Goal: Transaction & Acquisition: Purchase product/service

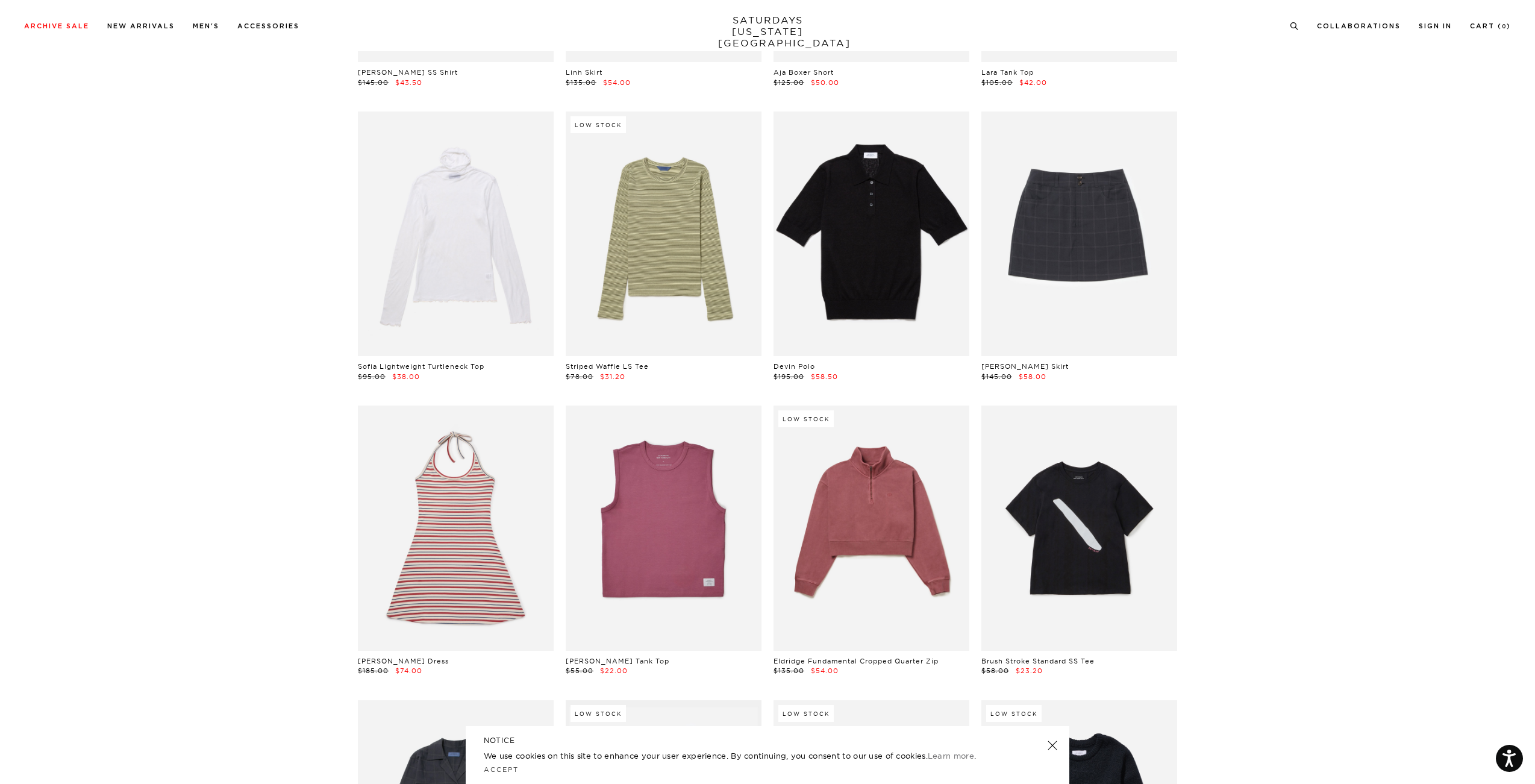
scroll to position [25240, 0]
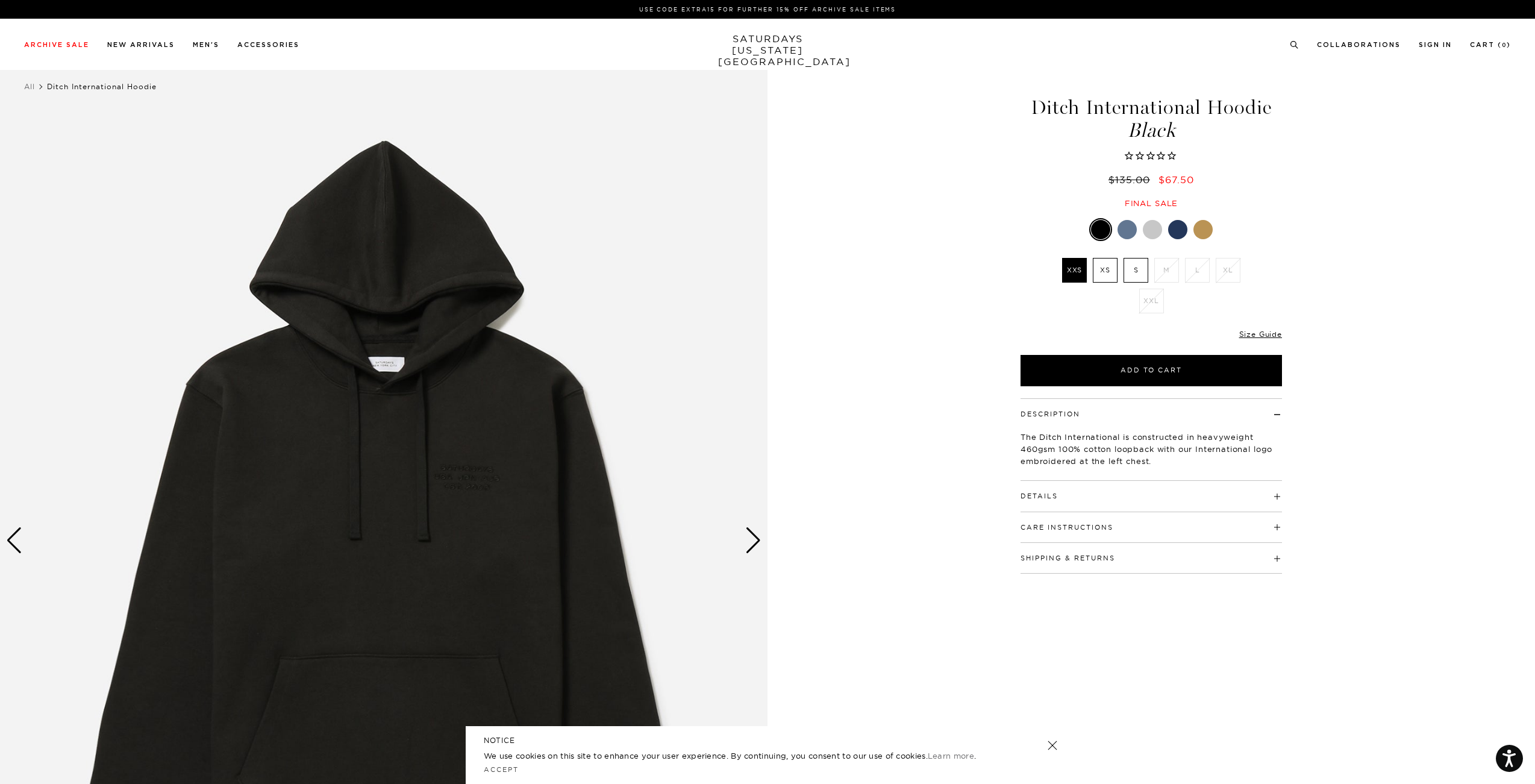
click at [1133, 234] on div at bounding box center [1127, 229] width 19 height 19
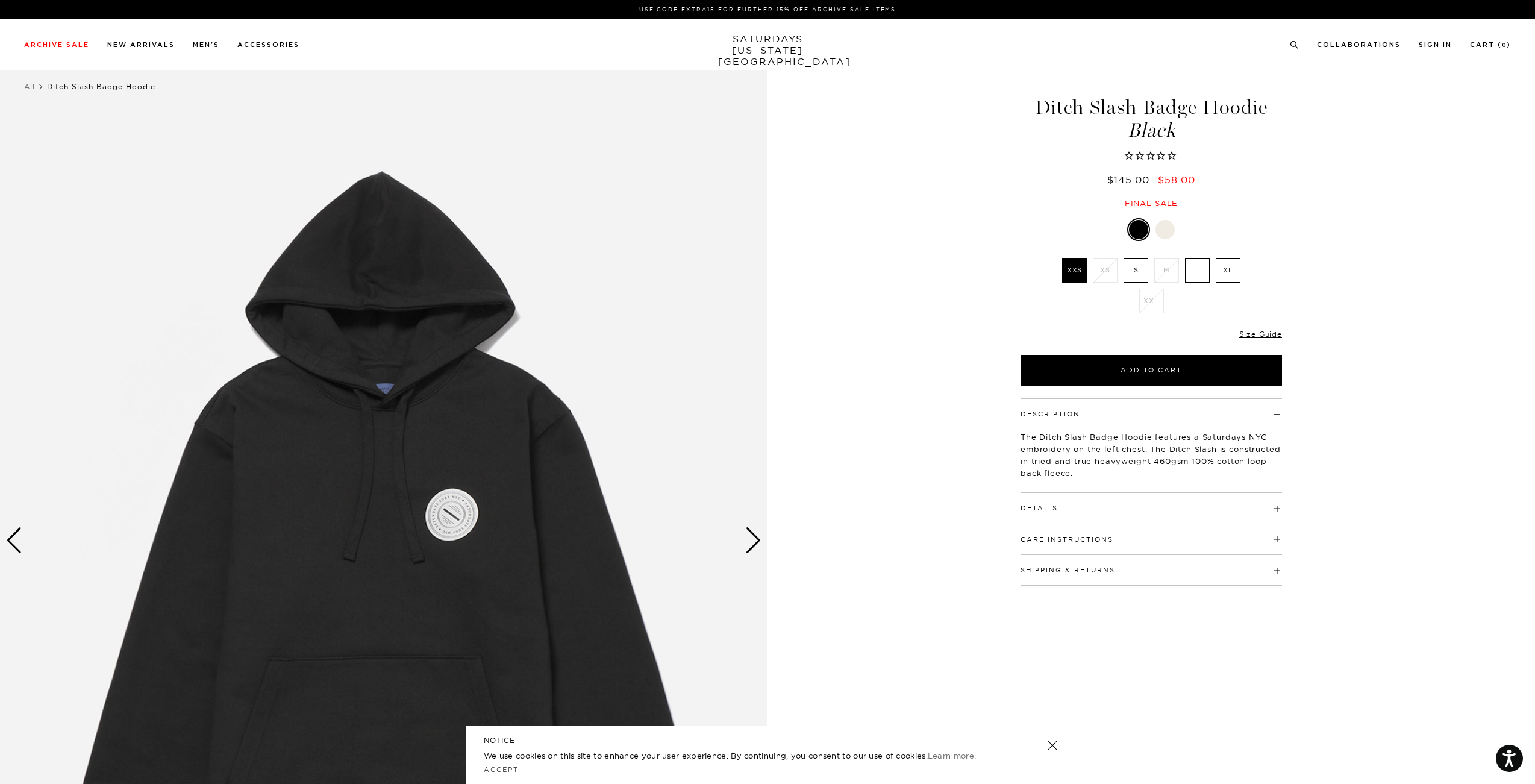
click at [1166, 229] on div at bounding box center [1165, 229] width 19 height 19
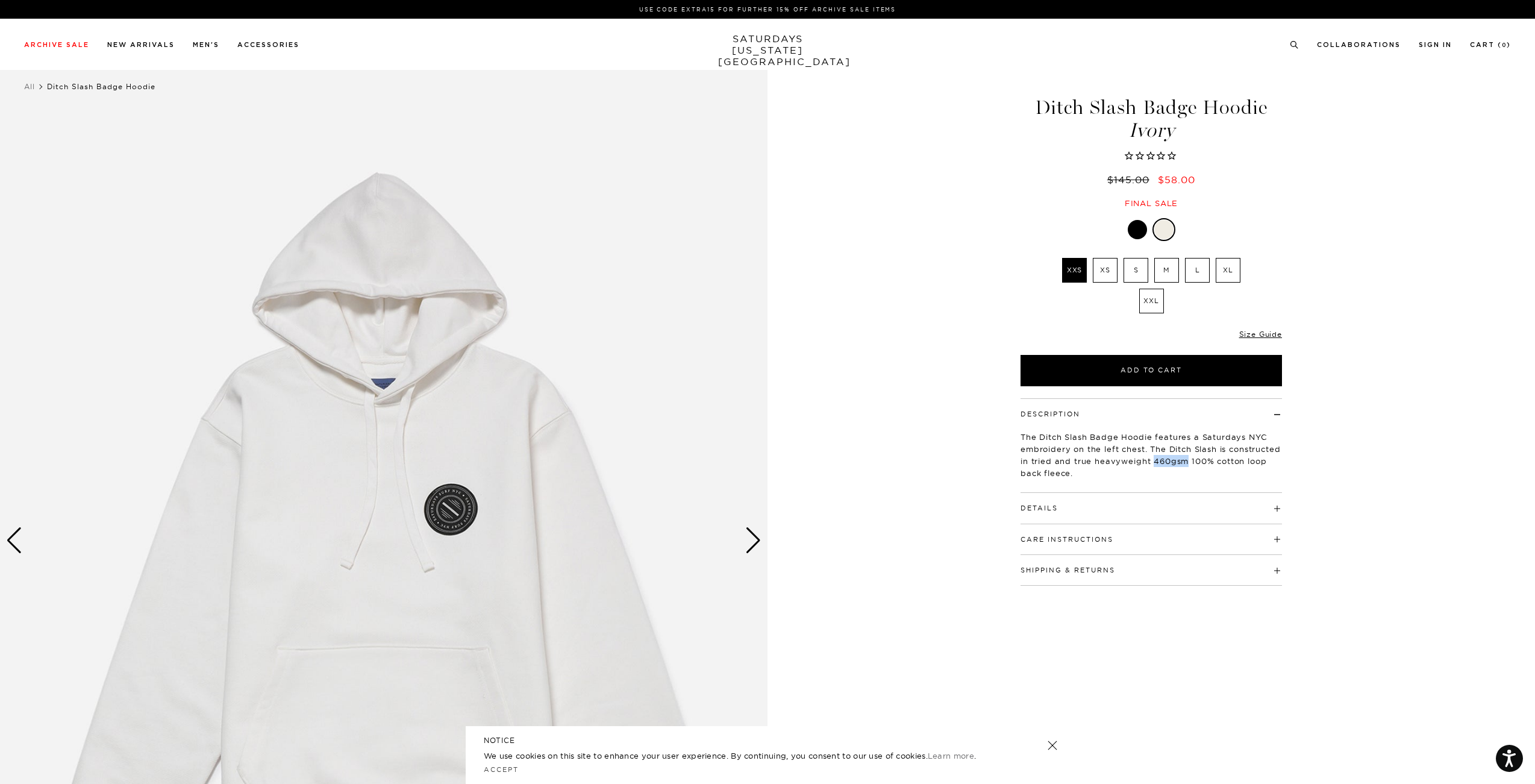
drag, startPoint x: 1208, startPoint y: 461, endPoint x: 1243, endPoint y: 458, distance: 35.1
click at [1243, 458] on p "The Ditch Slash Badge Hoodie features a Saturdays NYC embroidery on the left ch…" at bounding box center [1151, 455] width 261 height 48
copy p "460gsm"
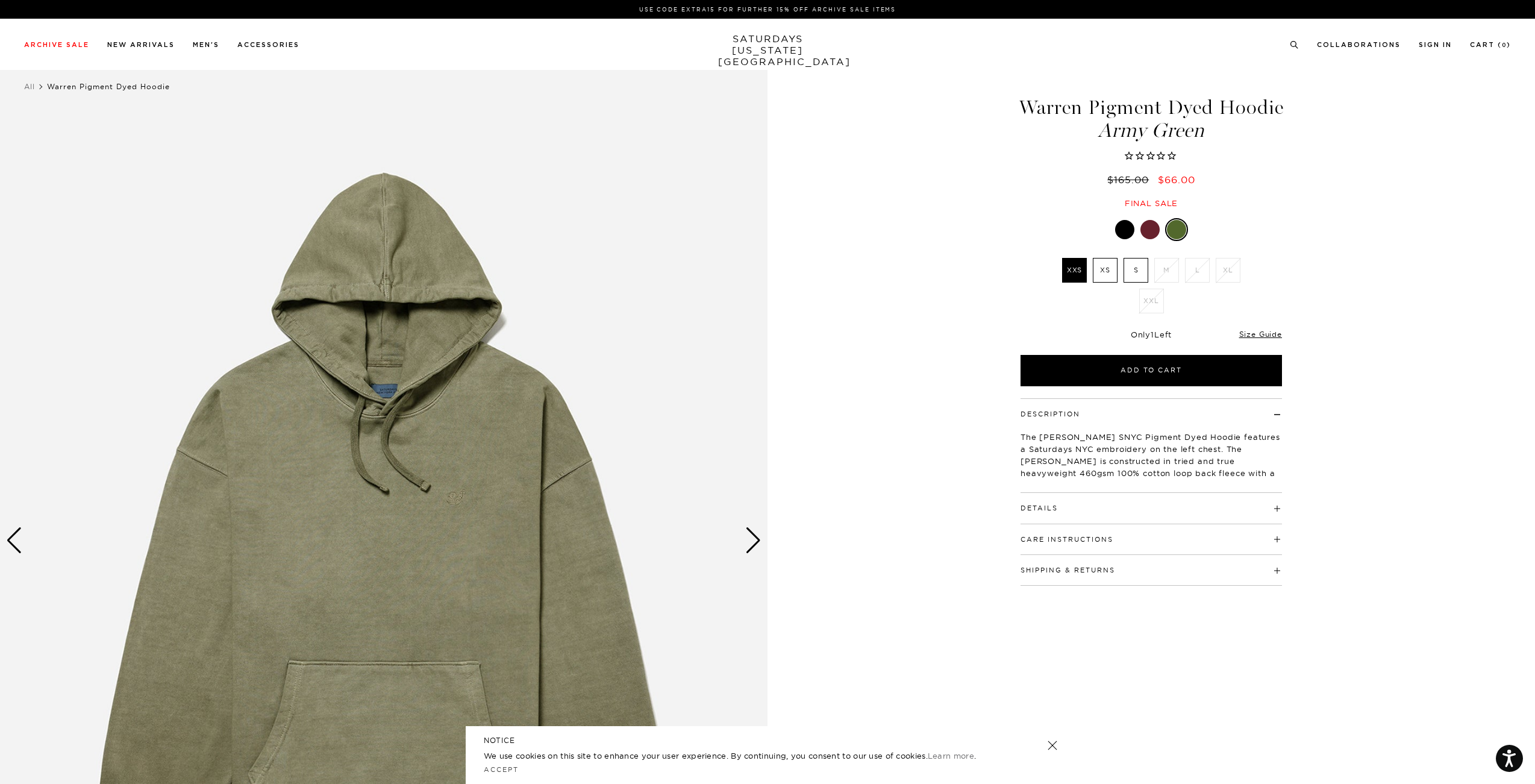
click at [1155, 239] on div at bounding box center [1150, 229] width 19 height 19
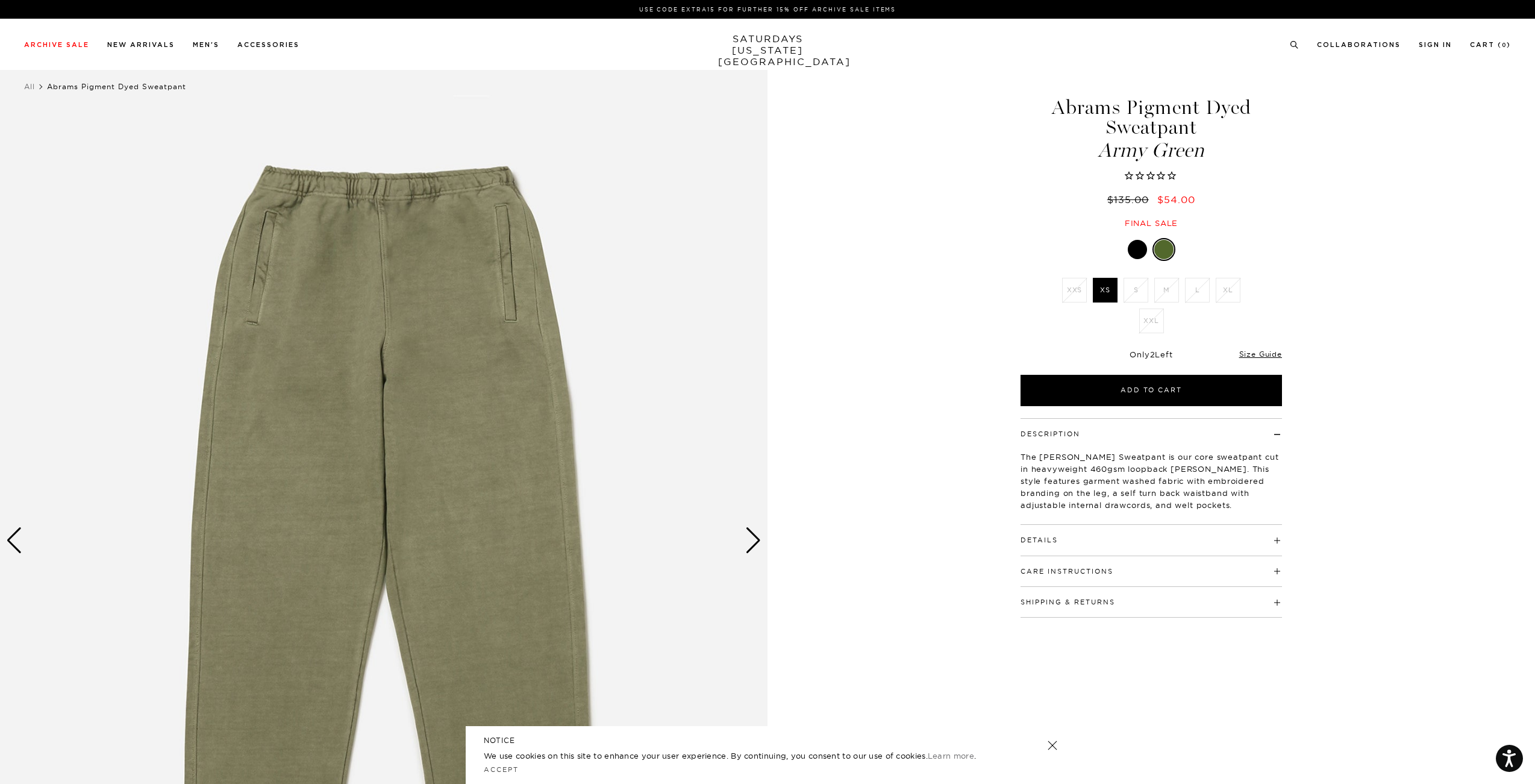
click at [1136, 250] on div at bounding box center [1137, 249] width 19 height 19
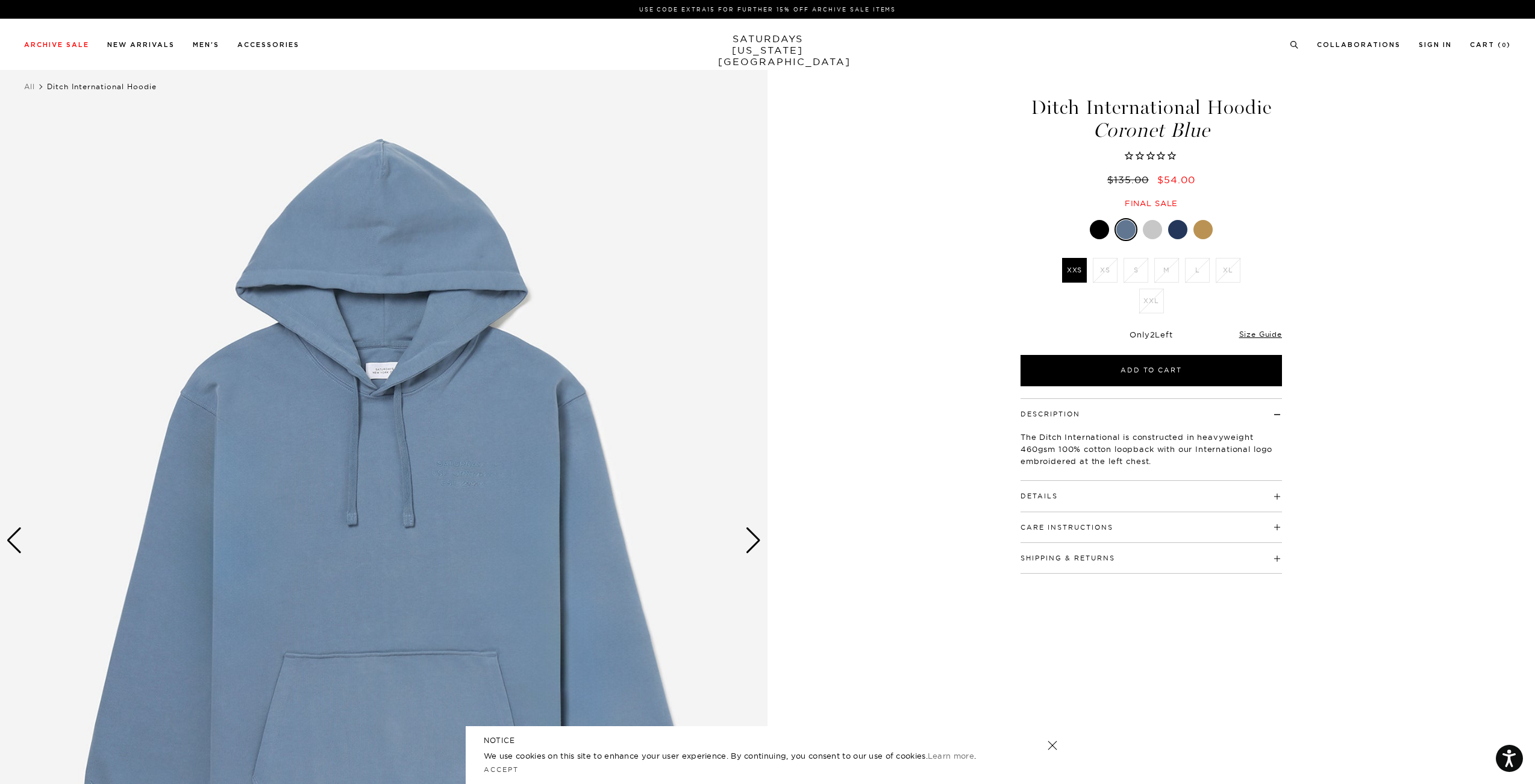
click at [1148, 227] on div at bounding box center [1152, 229] width 19 height 19
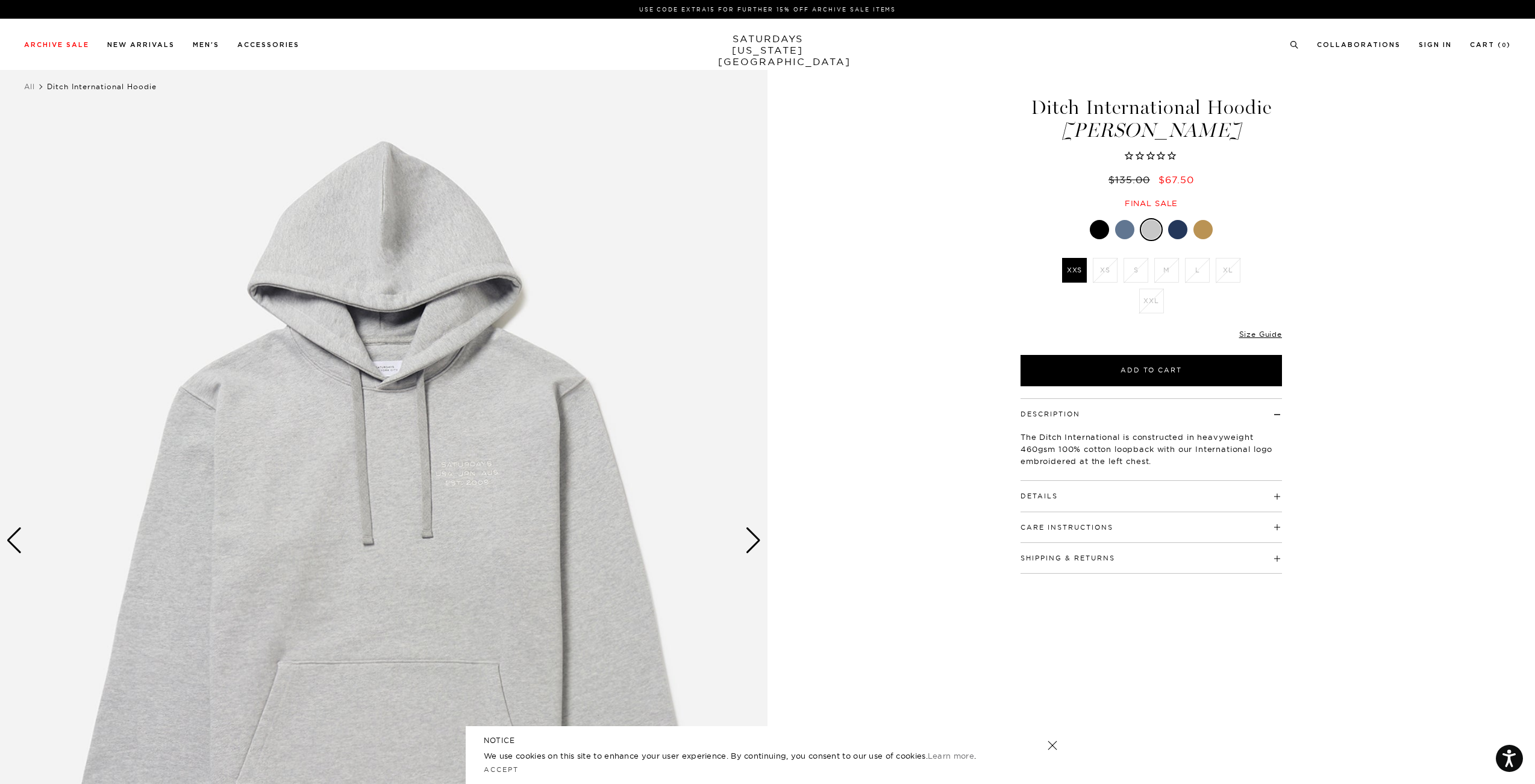
click at [1173, 229] on div at bounding box center [1178, 229] width 19 height 19
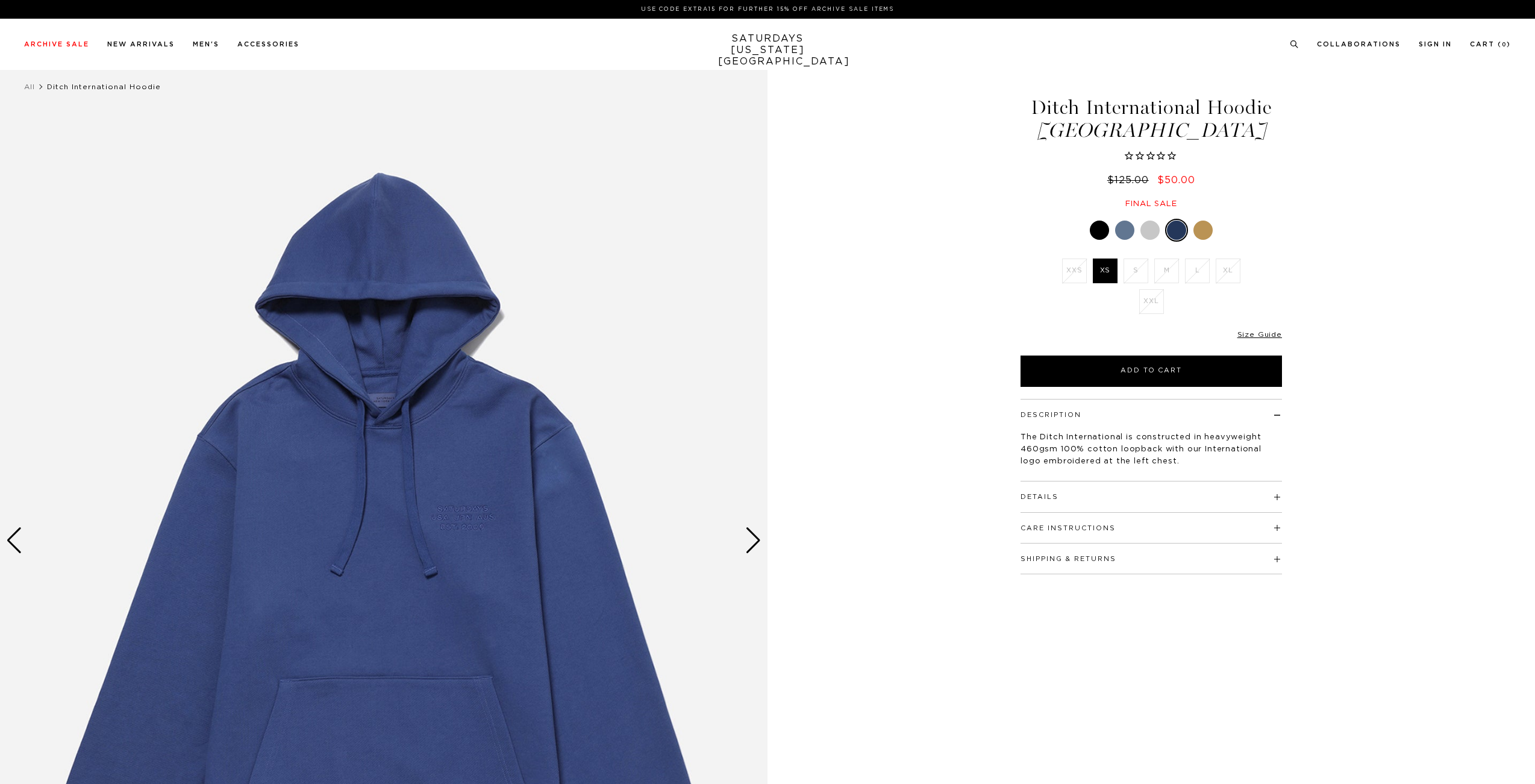
click at [1203, 230] on div at bounding box center [1203, 230] width 19 height 19
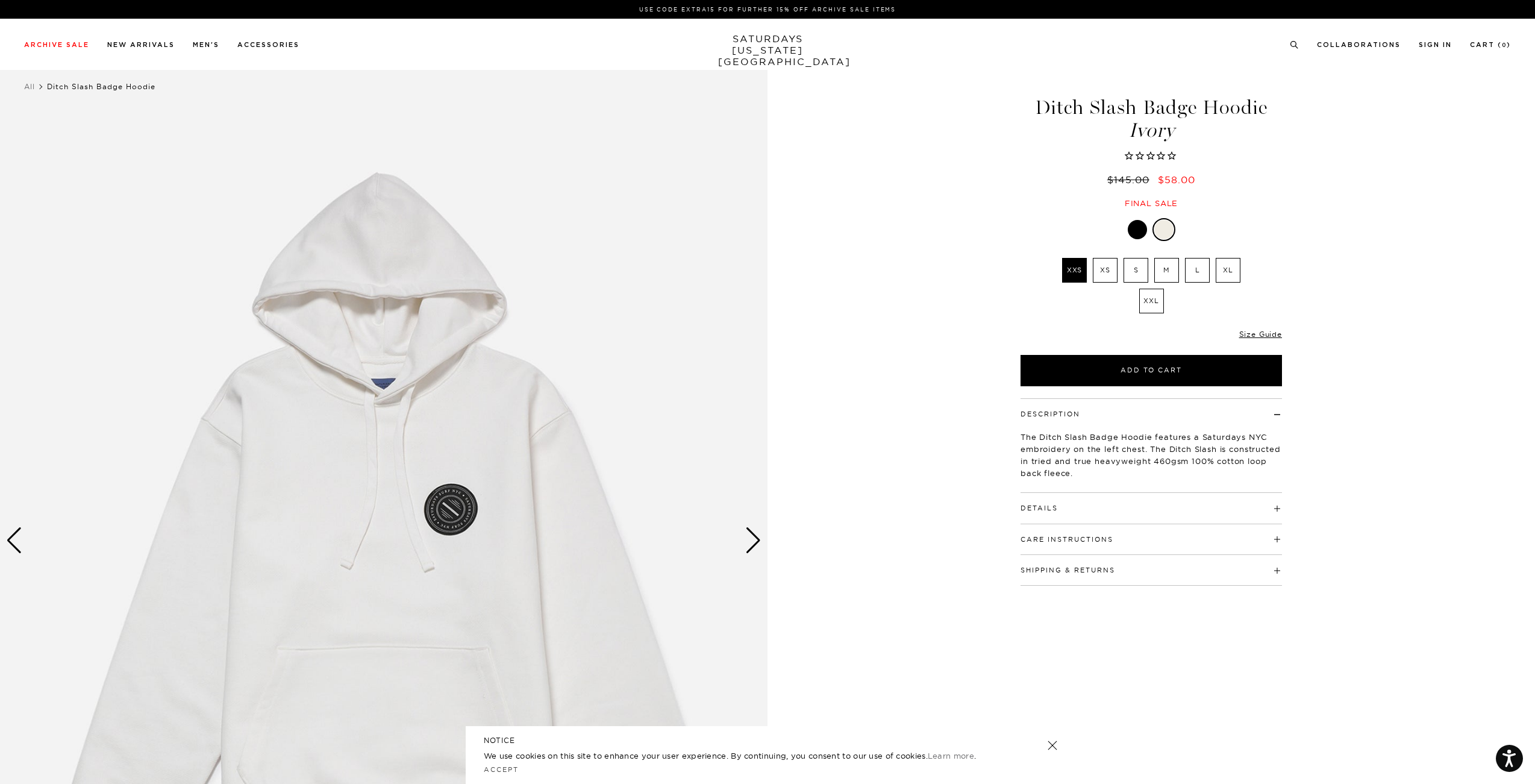
click at [759, 540] on div "Next slide" at bounding box center [753, 540] width 16 height 26
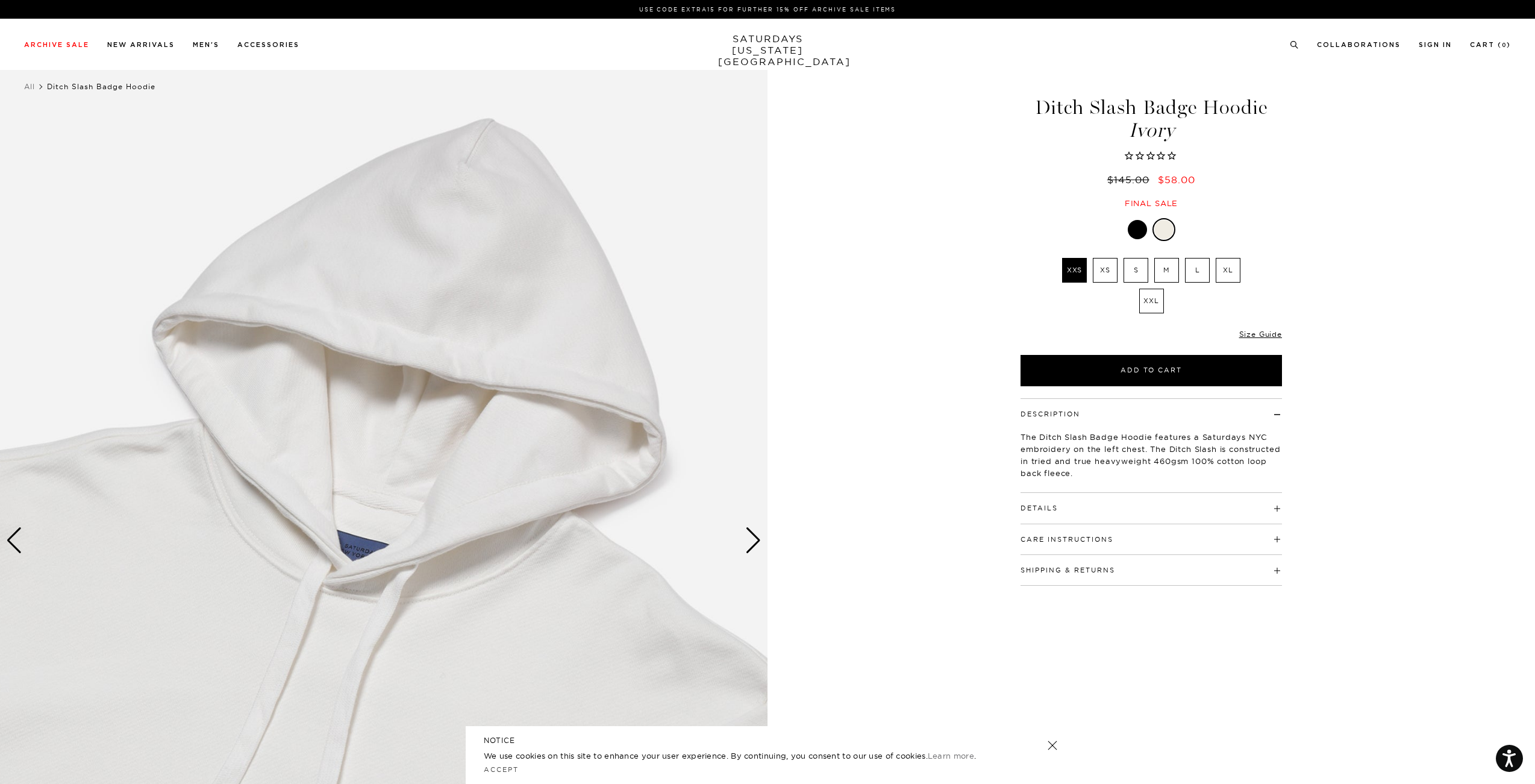
click at [759, 540] on div "Next slide" at bounding box center [753, 540] width 16 height 26
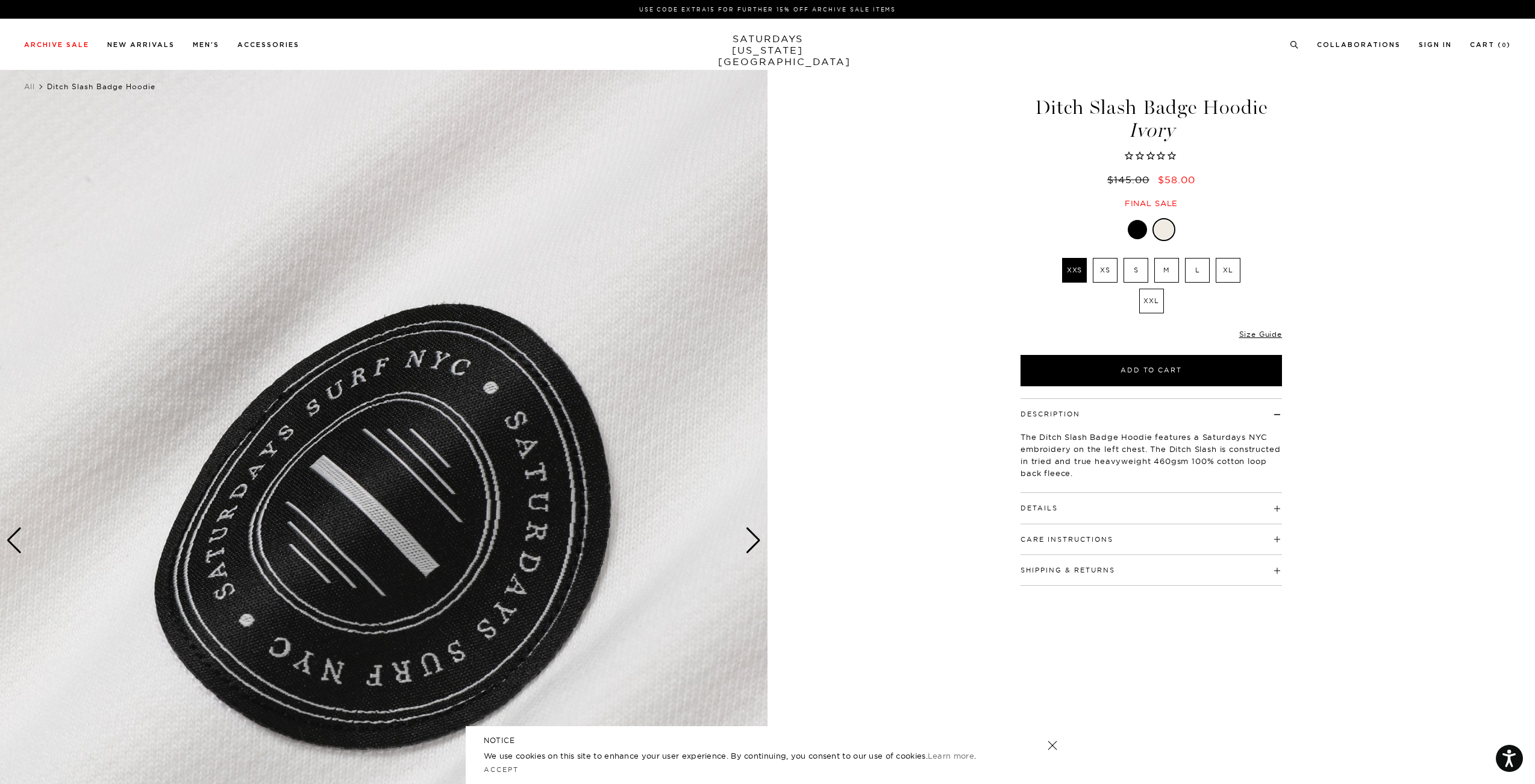
click at [1200, 273] on label "L" at bounding box center [1198, 270] width 25 height 25
click at [0, 0] on input "L" at bounding box center [0, 0] width 0 height 0
drag, startPoint x: 1176, startPoint y: 475, endPoint x: 1142, endPoint y: 480, distance: 34.4
click at [1142, 480] on div "The Ditch Slash Badge Hoodie features a Saturdays NYC embroidery on the left ch…" at bounding box center [1151, 450] width 261 height 63
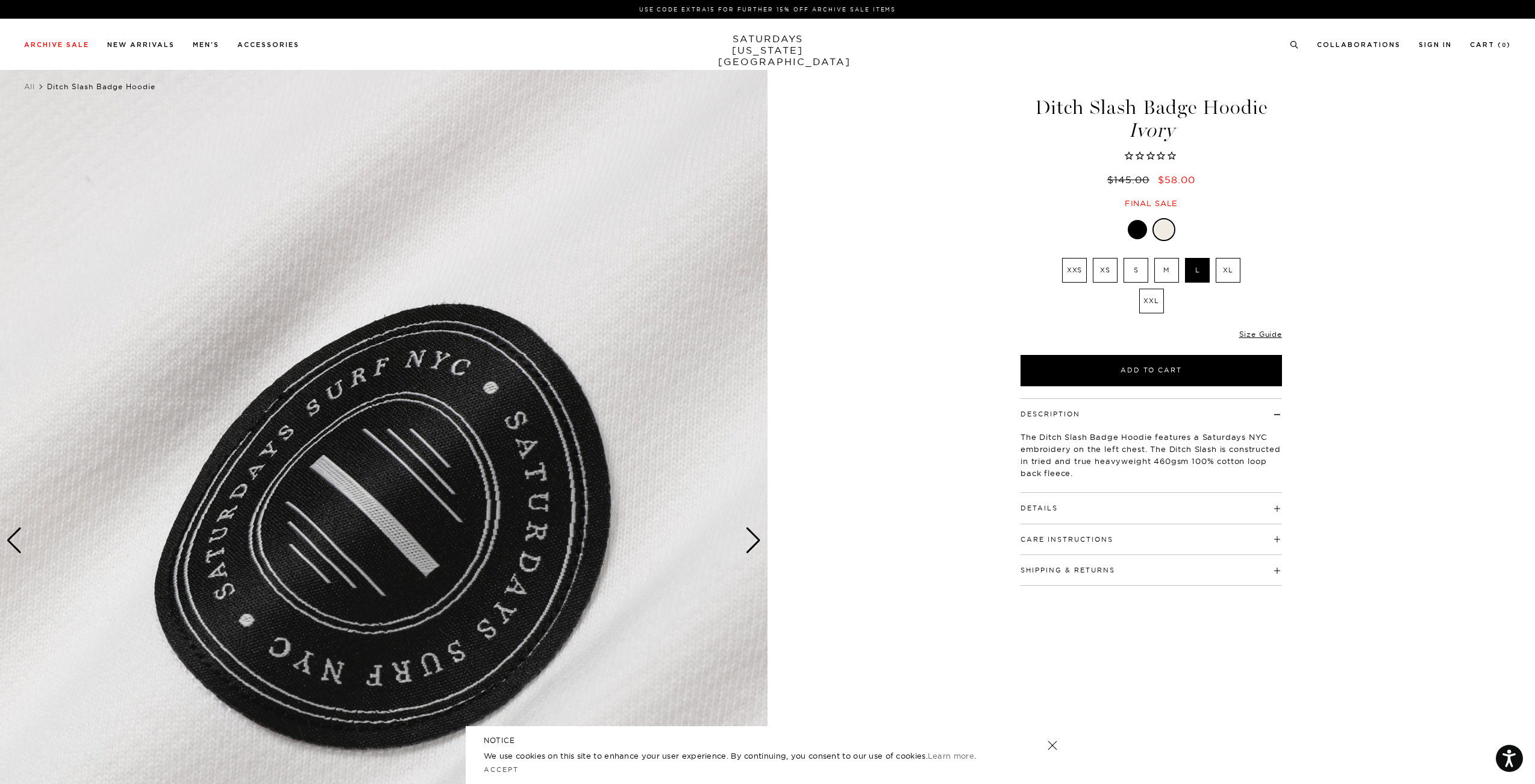
click at [754, 540] on div "Next slide" at bounding box center [753, 540] width 16 height 26
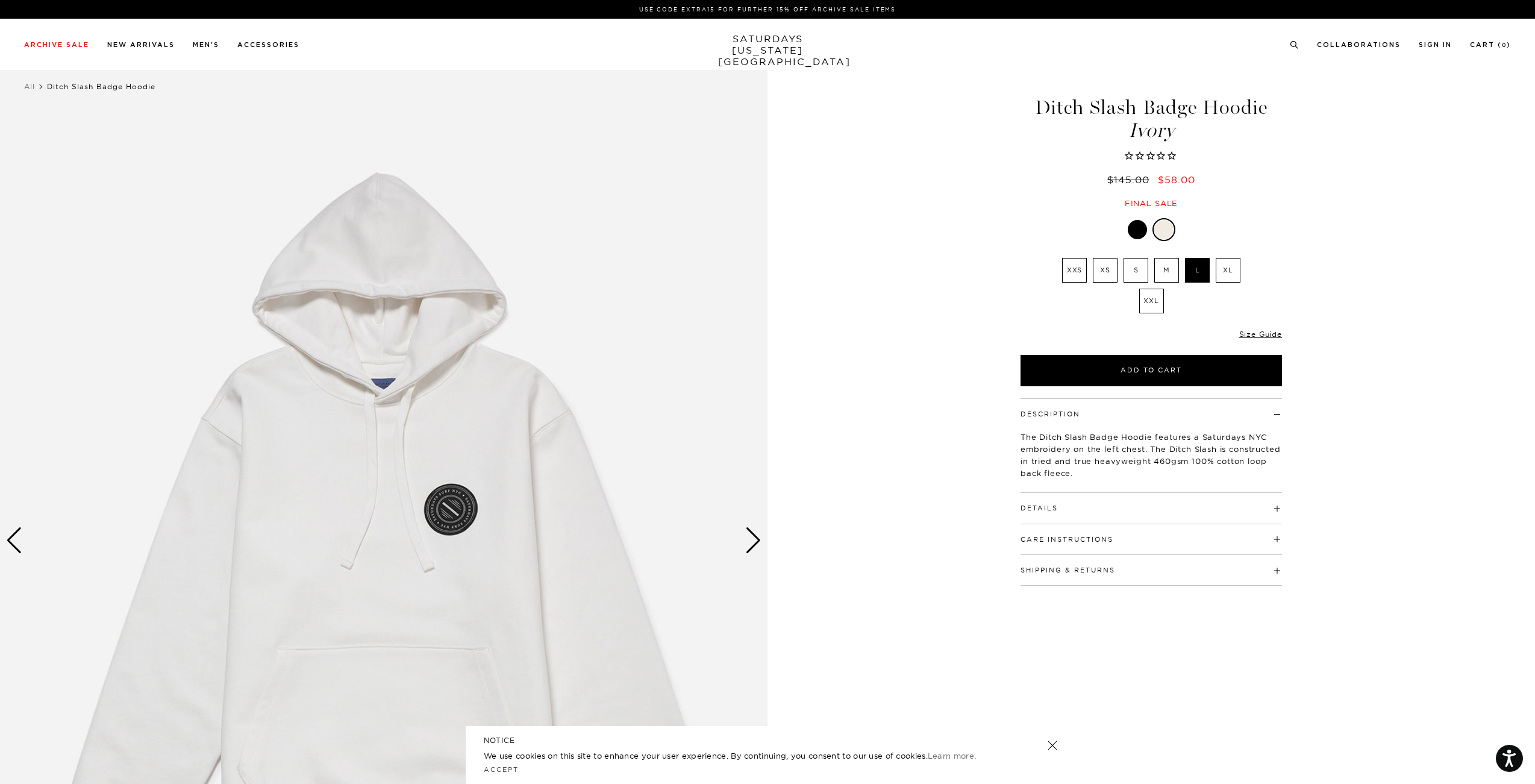
click at [754, 540] on div "Next slide" at bounding box center [753, 540] width 16 height 26
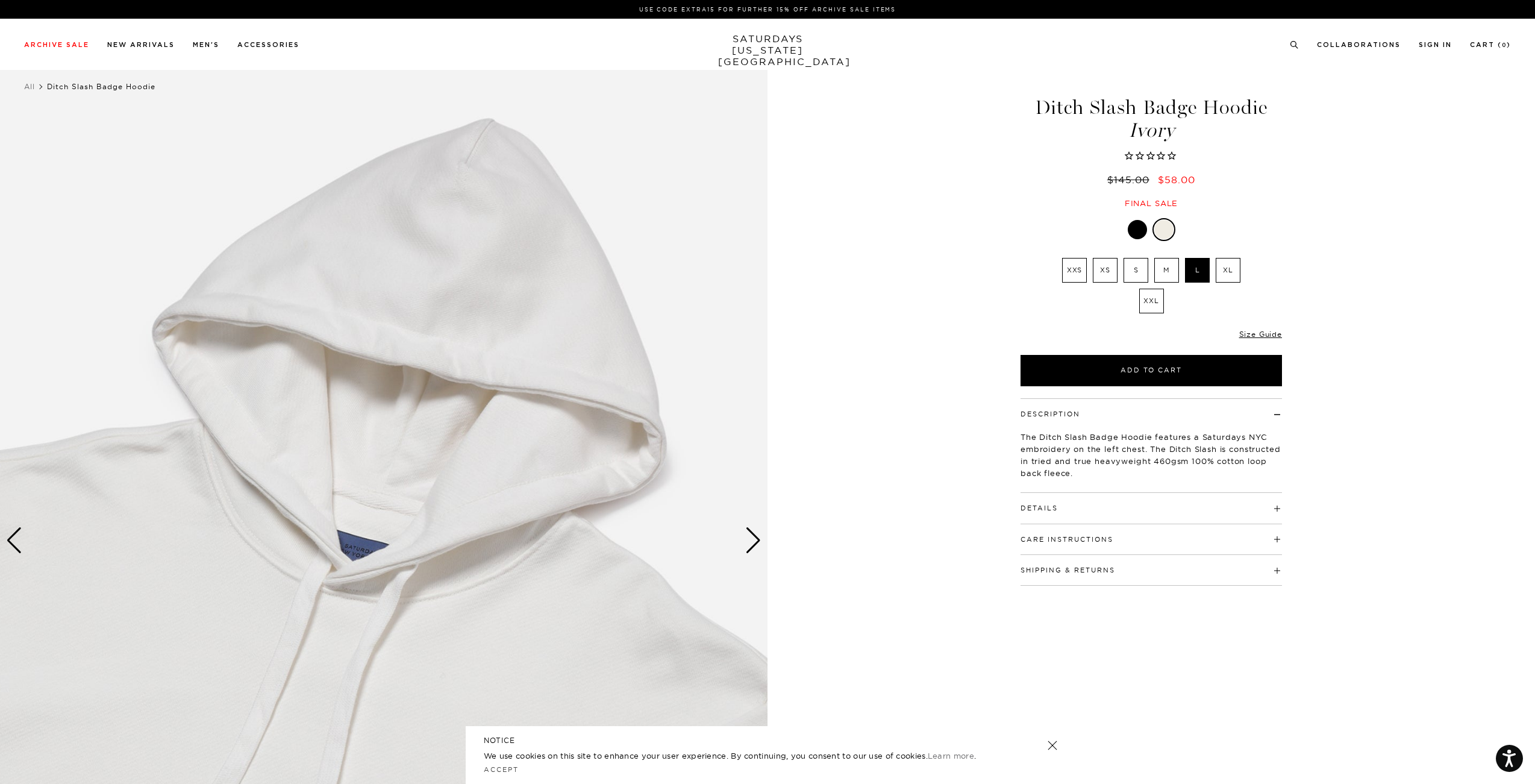
click at [754, 540] on div "Next slide" at bounding box center [753, 540] width 16 height 26
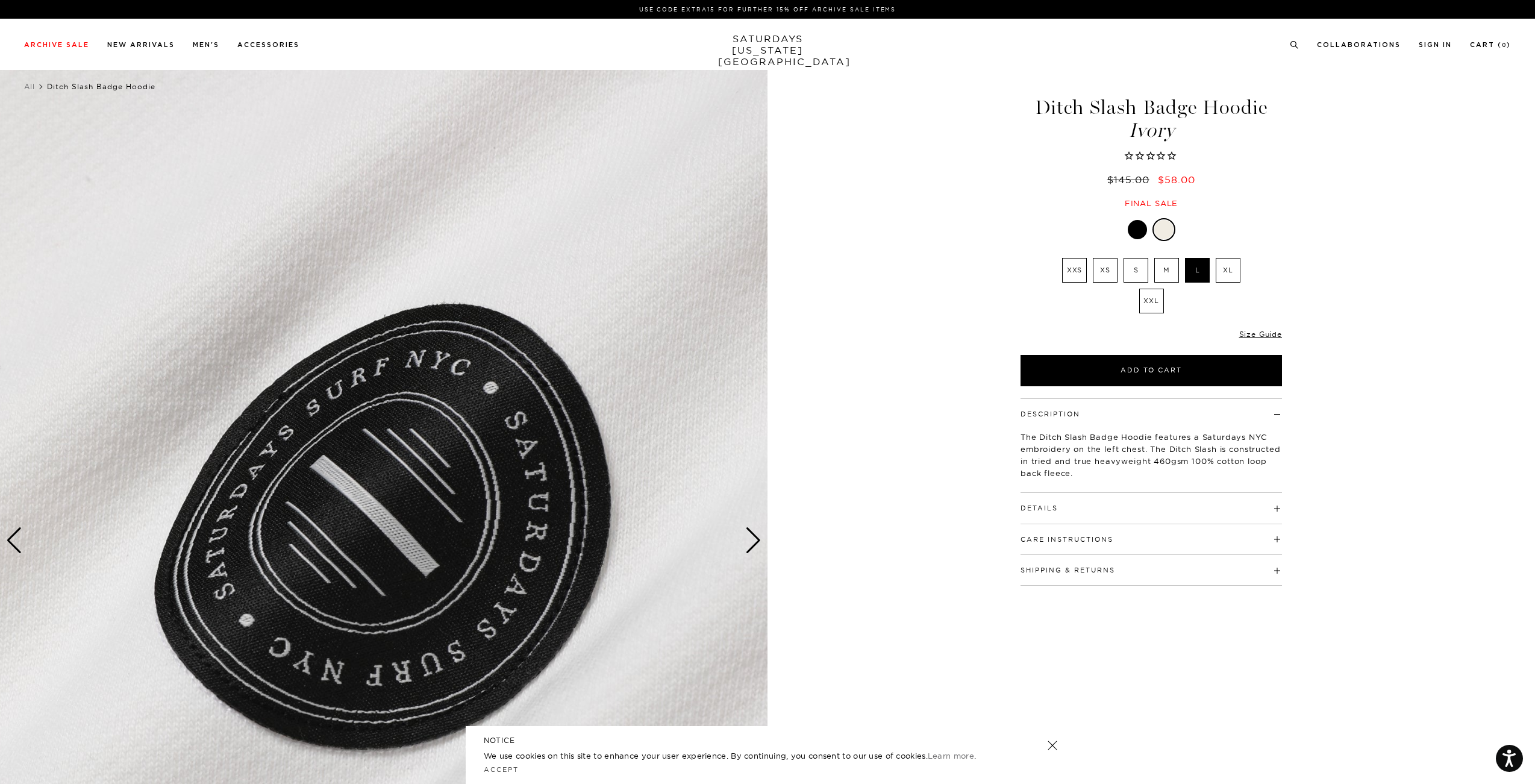
click at [754, 543] on div "Next slide" at bounding box center [753, 540] width 16 height 26
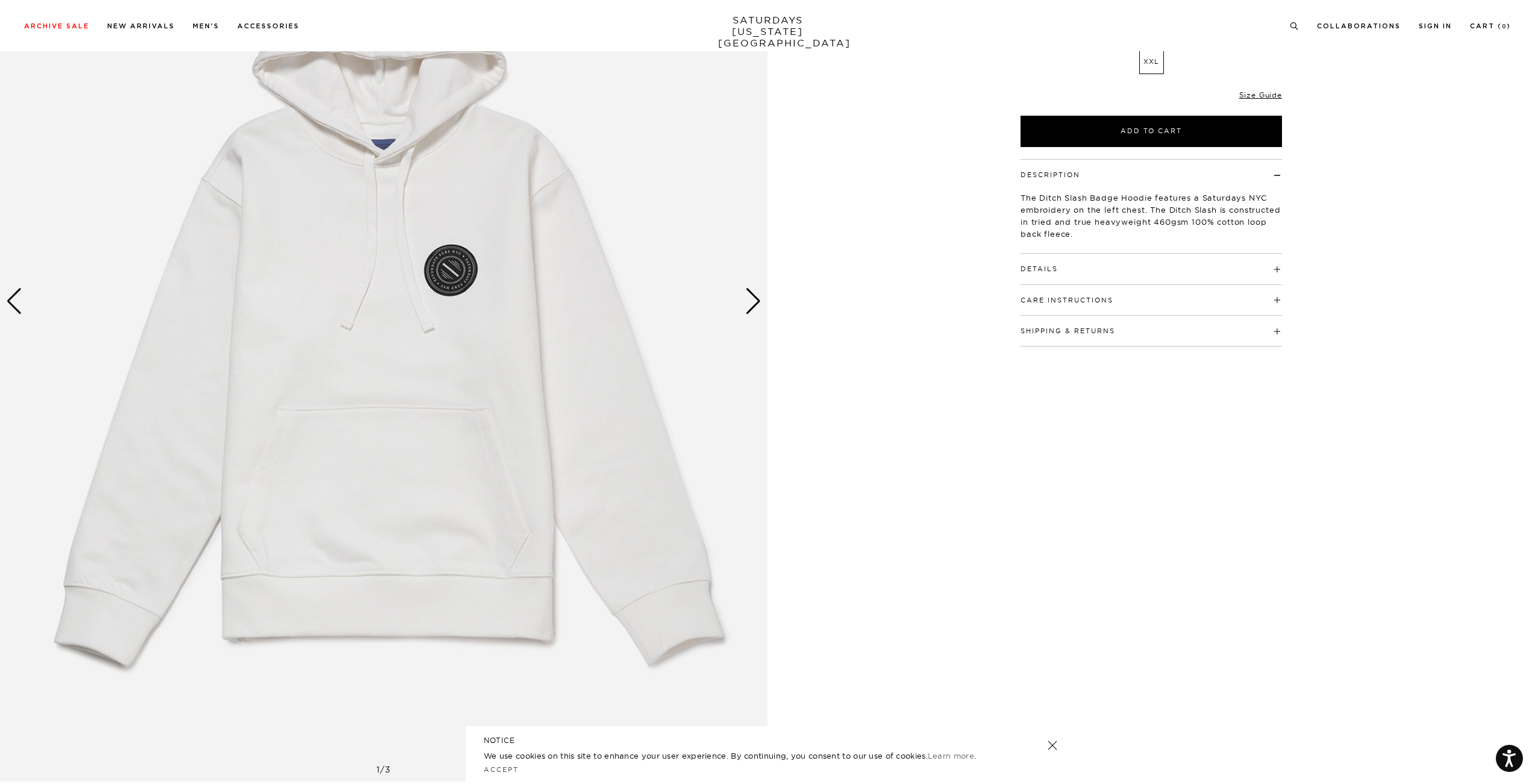
scroll to position [120, 0]
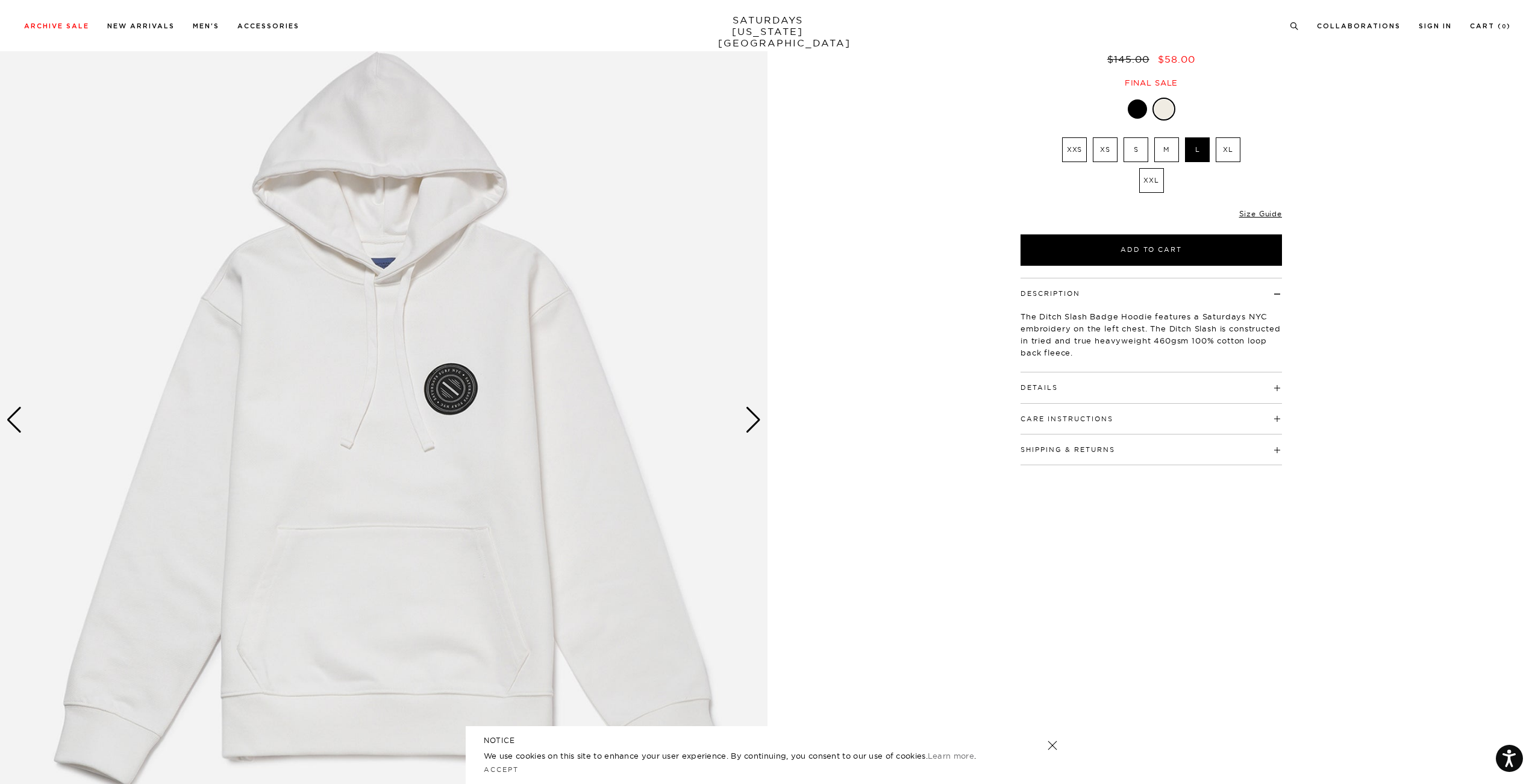
click at [756, 433] on div "Next slide" at bounding box center [753, 420] width 16 height 26
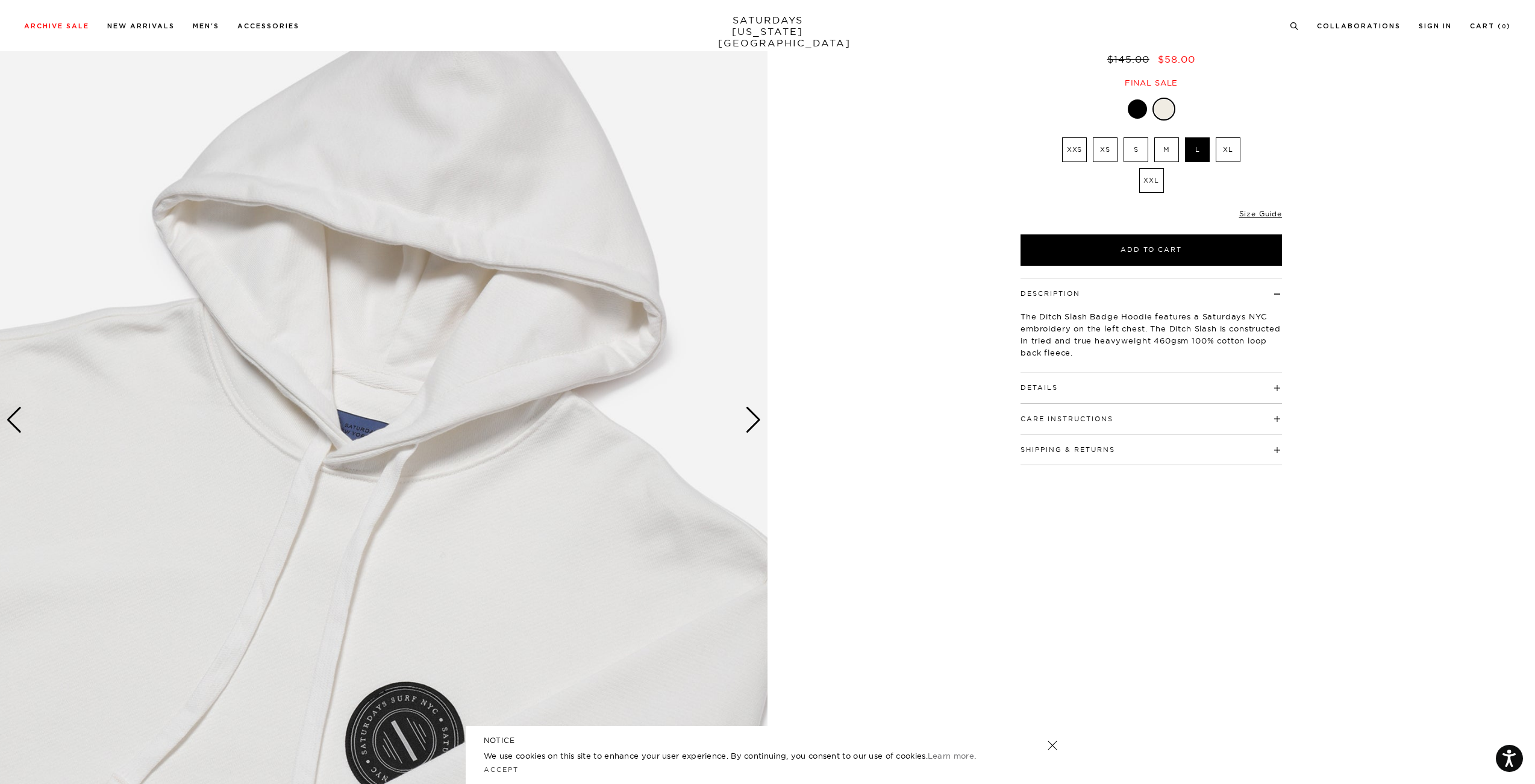
click at [761, 427] on div "Next slide" at bounding box center [753, 420] width 16 height 26
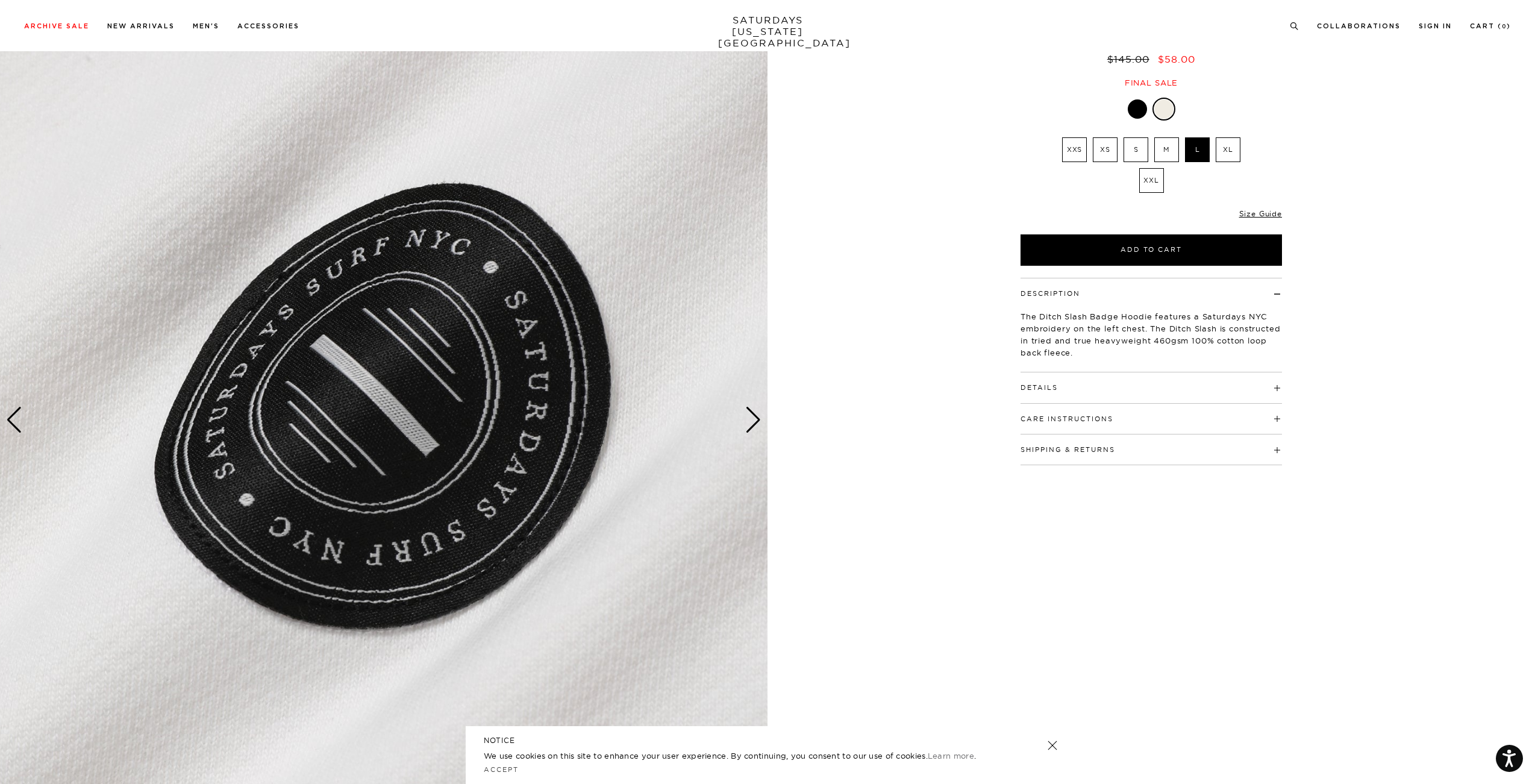
click at [1161, 395] on div "Details 460gsm 100% Cotton 1-piece Hood with dart detail Bound back neck seam w…" at bounding box center [1151, 387] width 261 height 31
click at [1260, 390] on h4 "Details" at bounding box center [1151, 382] width 261 height 20
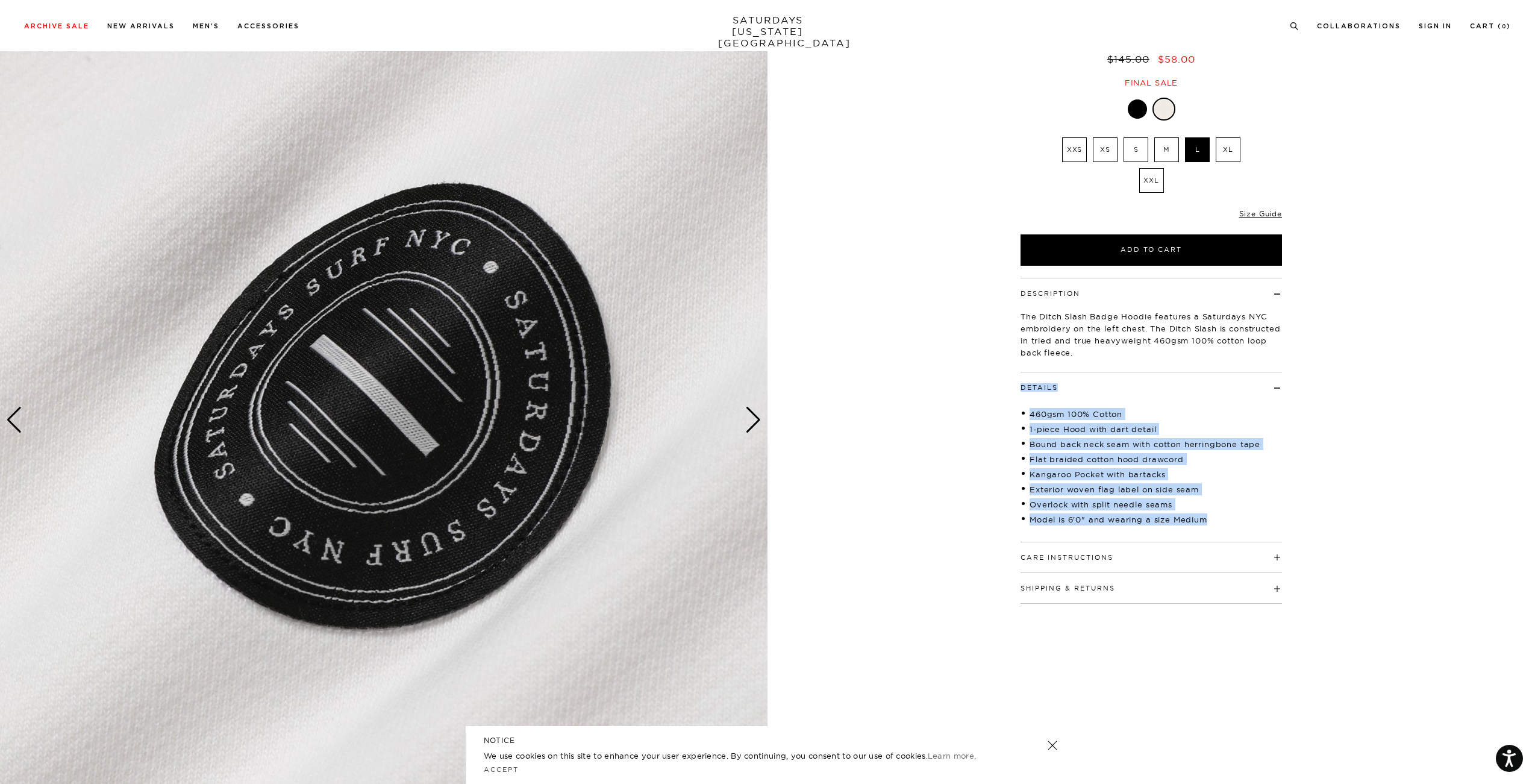
drag, startPoint x: 1169, startPoint y: 359, endPoint x: 1233, endPoint y: 519, distance: 172.3
click at [1233, 519] on div "Description The Ditch Slash Badge Hoodie features a Saturdays NYC embroidery on…" at bounding box center [1151, 440] width 301 height 326
click at [1233, 520] on li "Model is 6'0" and wearing a size Medium" at bounding box center [1151, 519] width 261 height 12
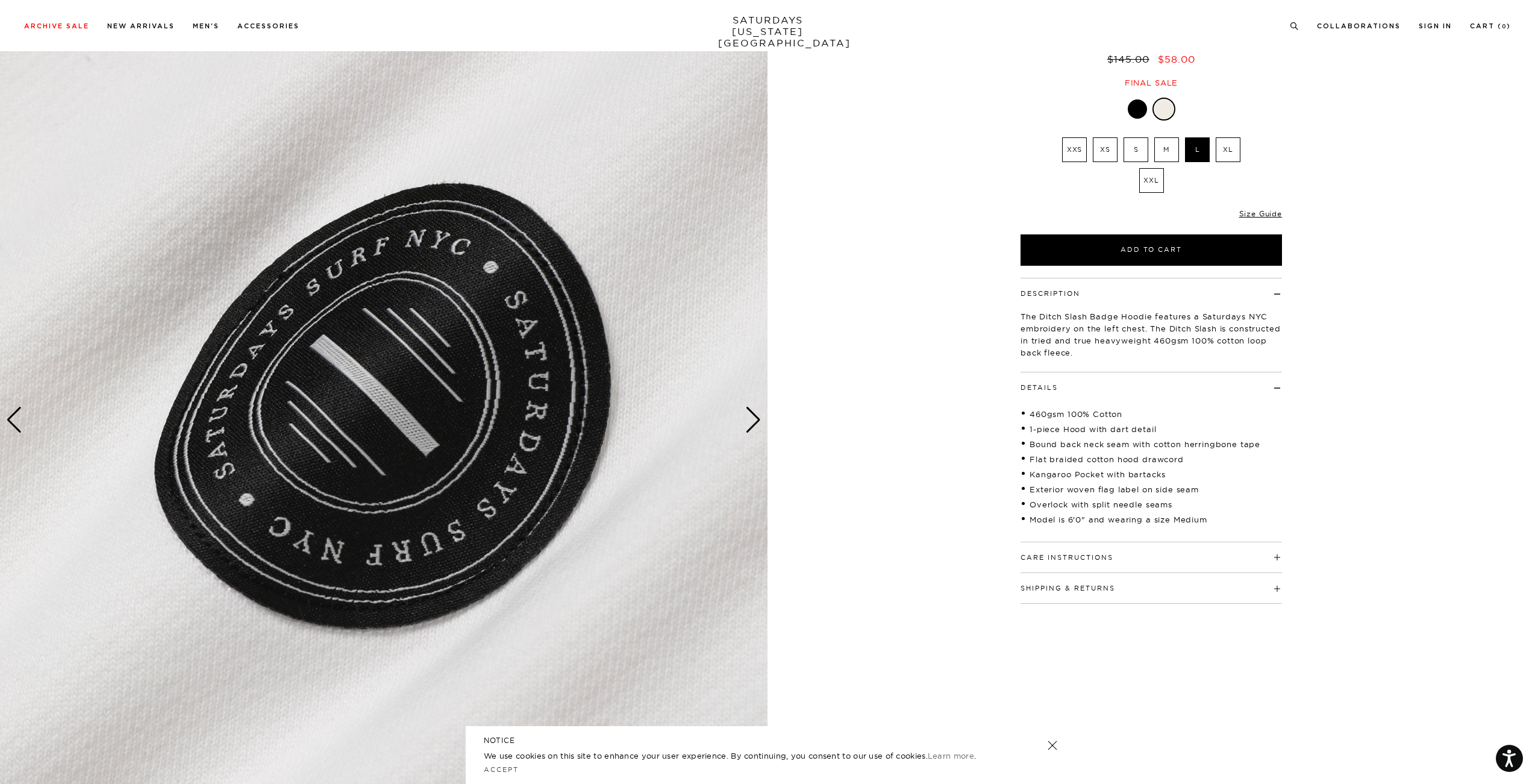
click at [1212, 553] on h4 "Care Instructions" at bounding box center [1151, 552] width 261 height 20
click at [754, 418] on div "Next slide" at bounding box center [753, 420] width 16 height 26
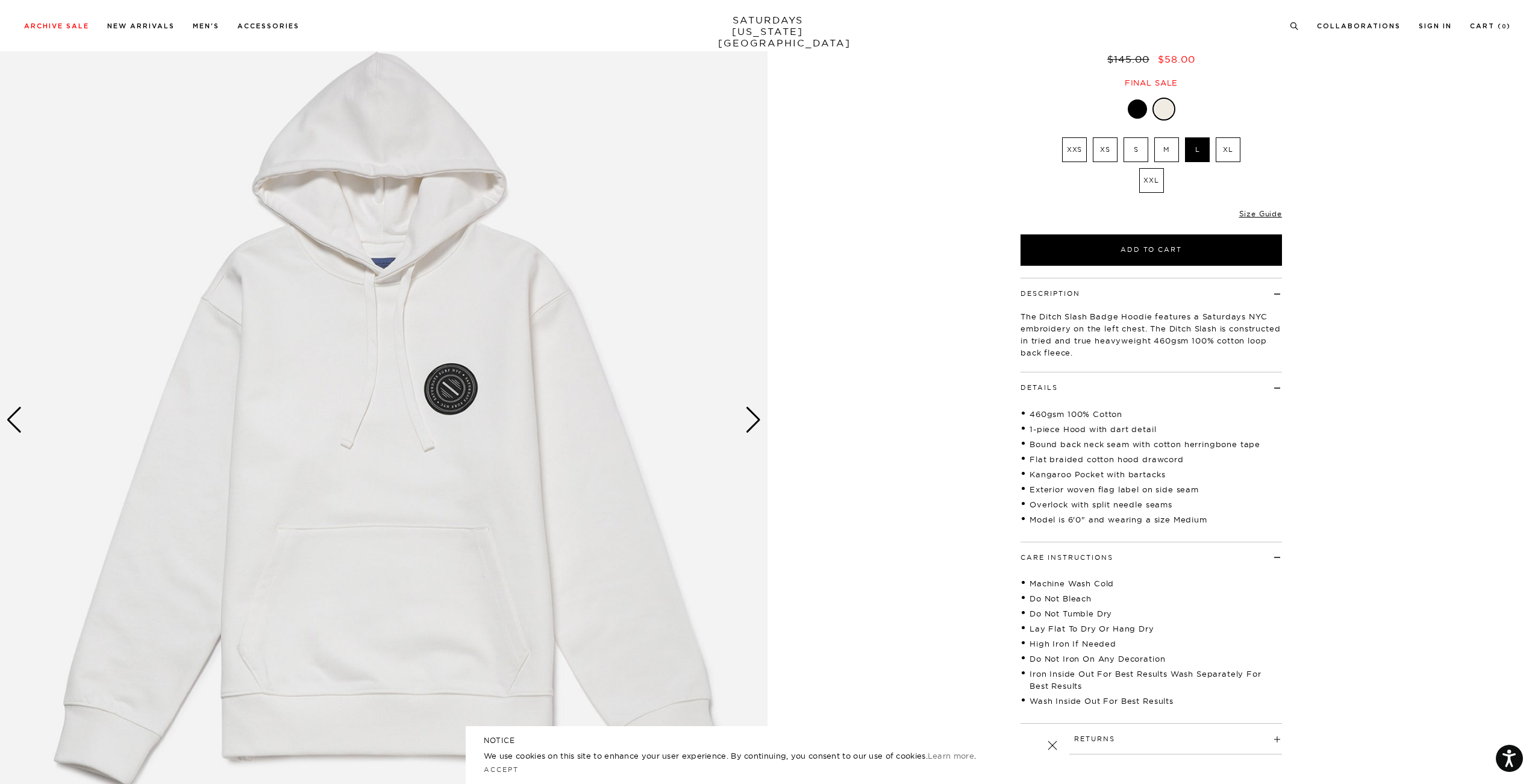
click at [754, 418] on div "Next slide" at bounding box center [753, 420] width 16 height 26
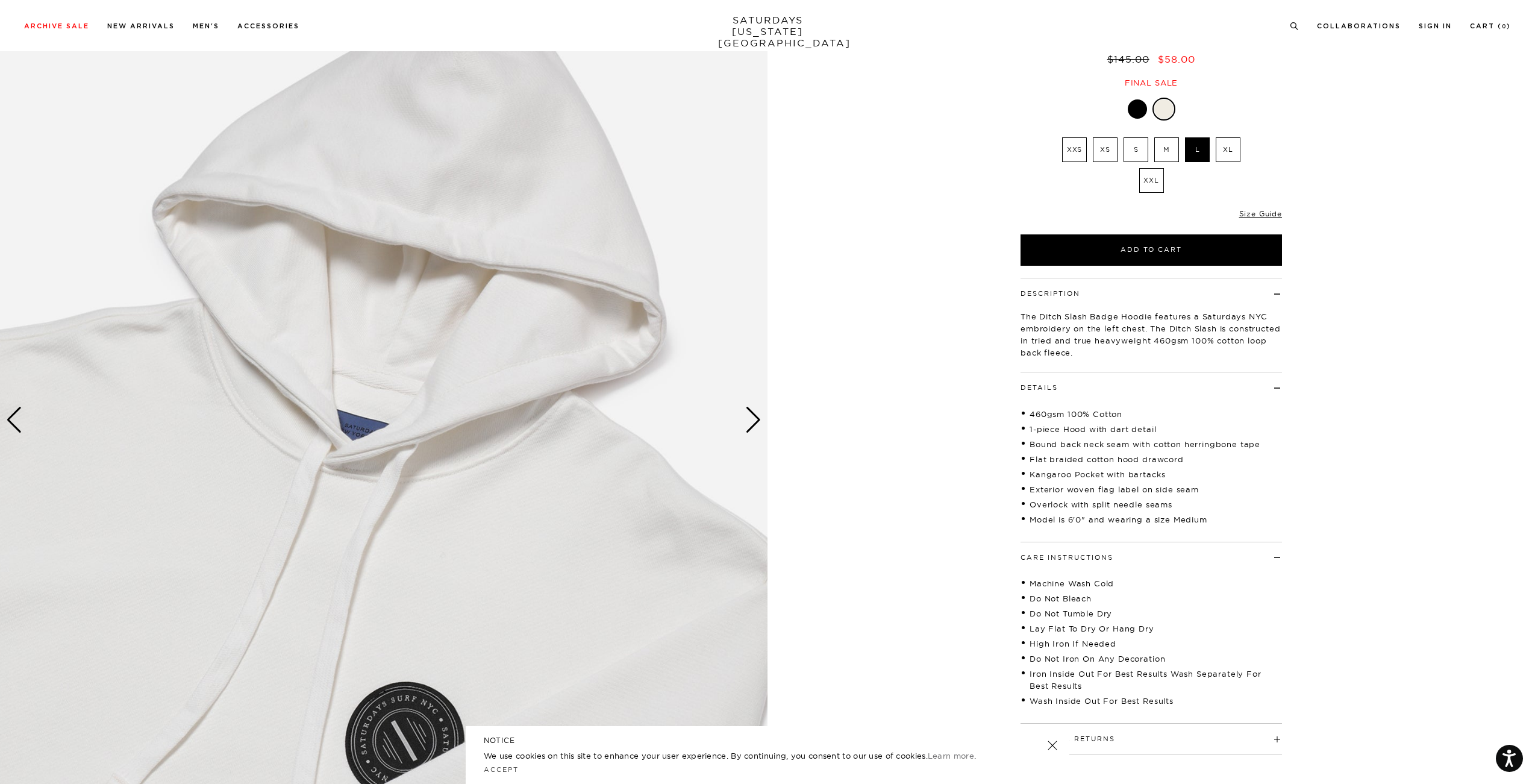
click at [754, 418] on div "Next slide" at bounding box center [753, 420] width 16 height 26
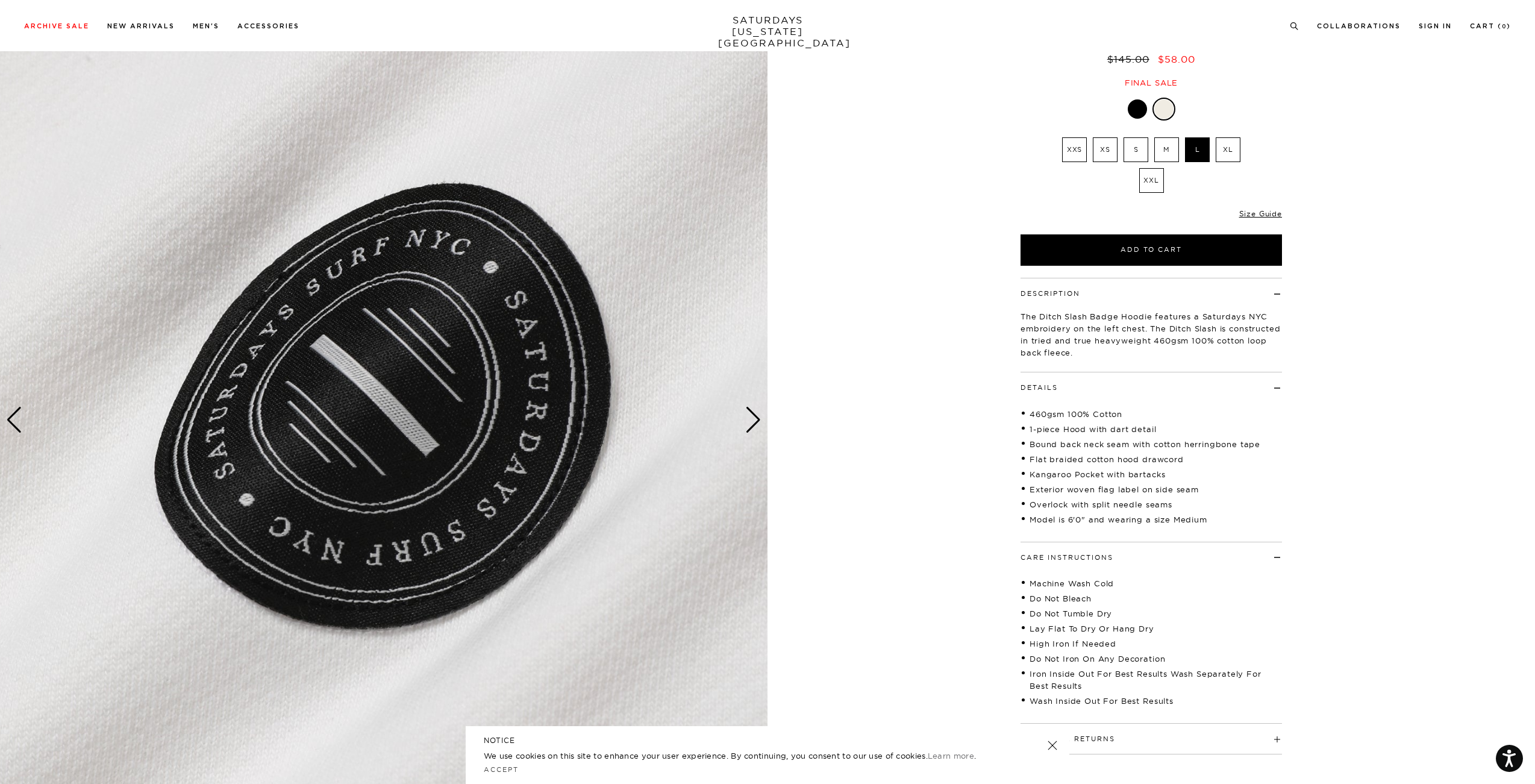
click at [1141, 110] on div at bounding box center [1137, 109] width 19 height 19
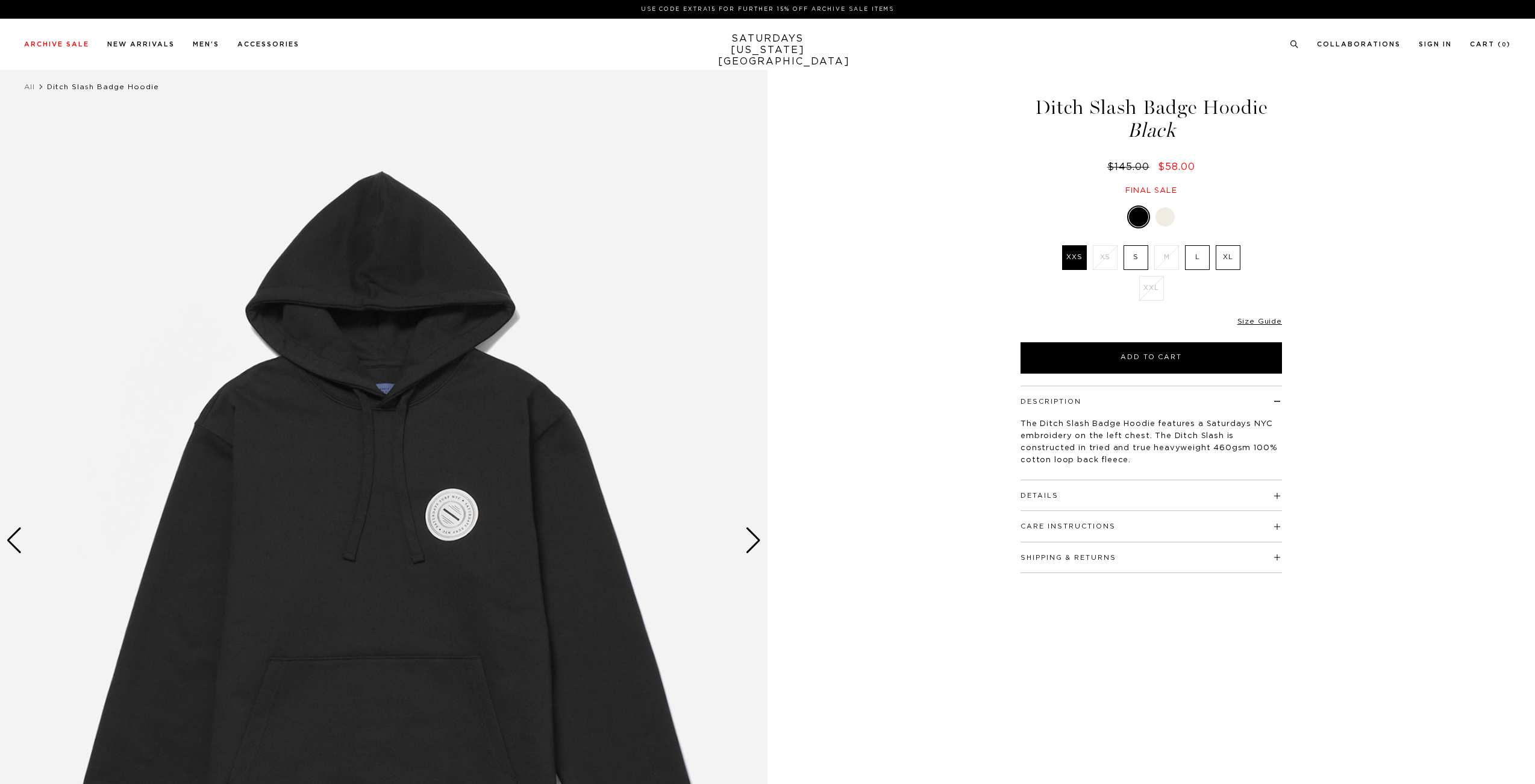
click at [746, 535] on div "Next slide" at bounding box center [753, 540] width 16 height 26
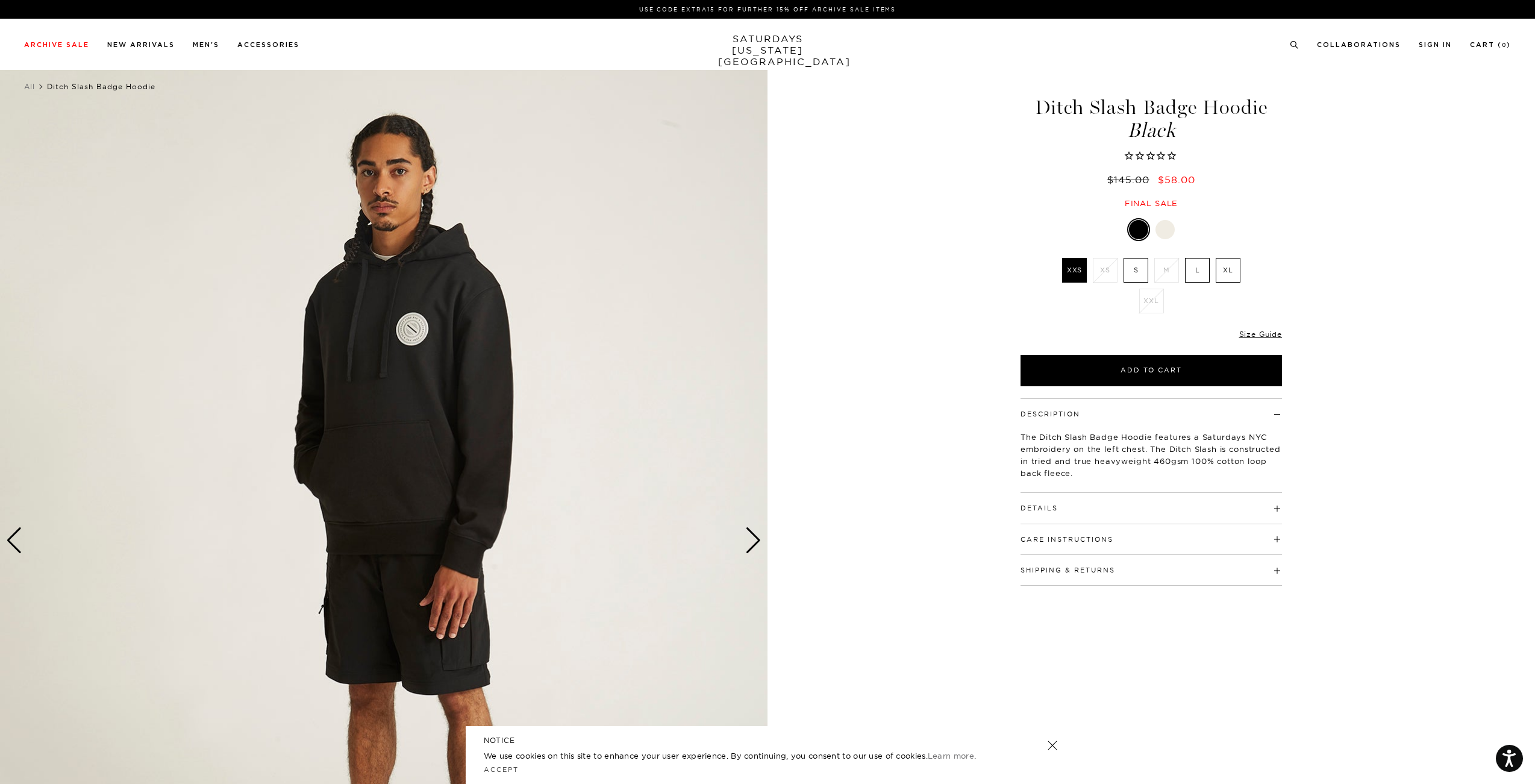
click at [755, 536] on div "Next slide" at bounding box center [753, 540] width 16 height 26
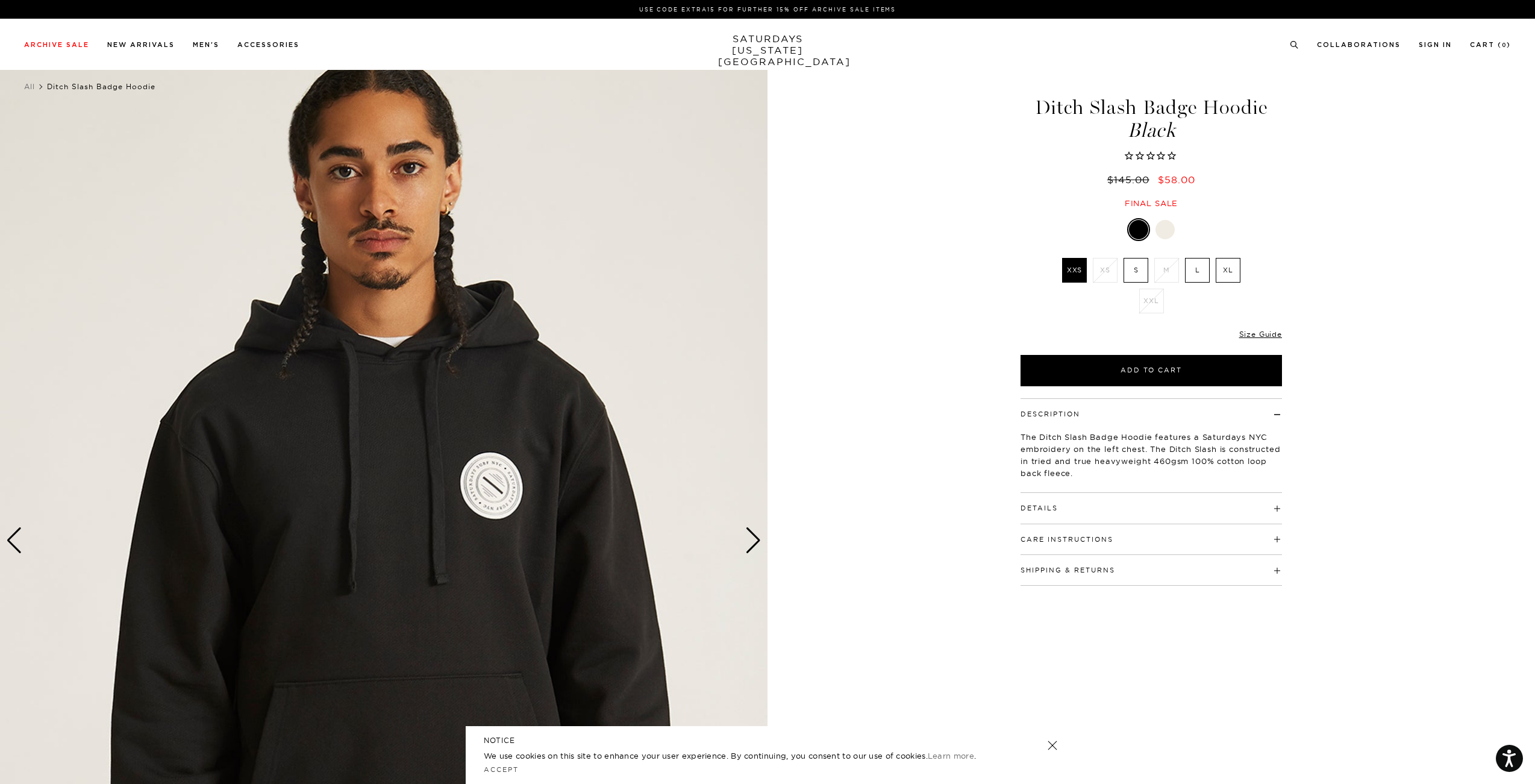
click at [755, 536] on div "Next slide" at bounding box center [753, 540] width 16 height 26
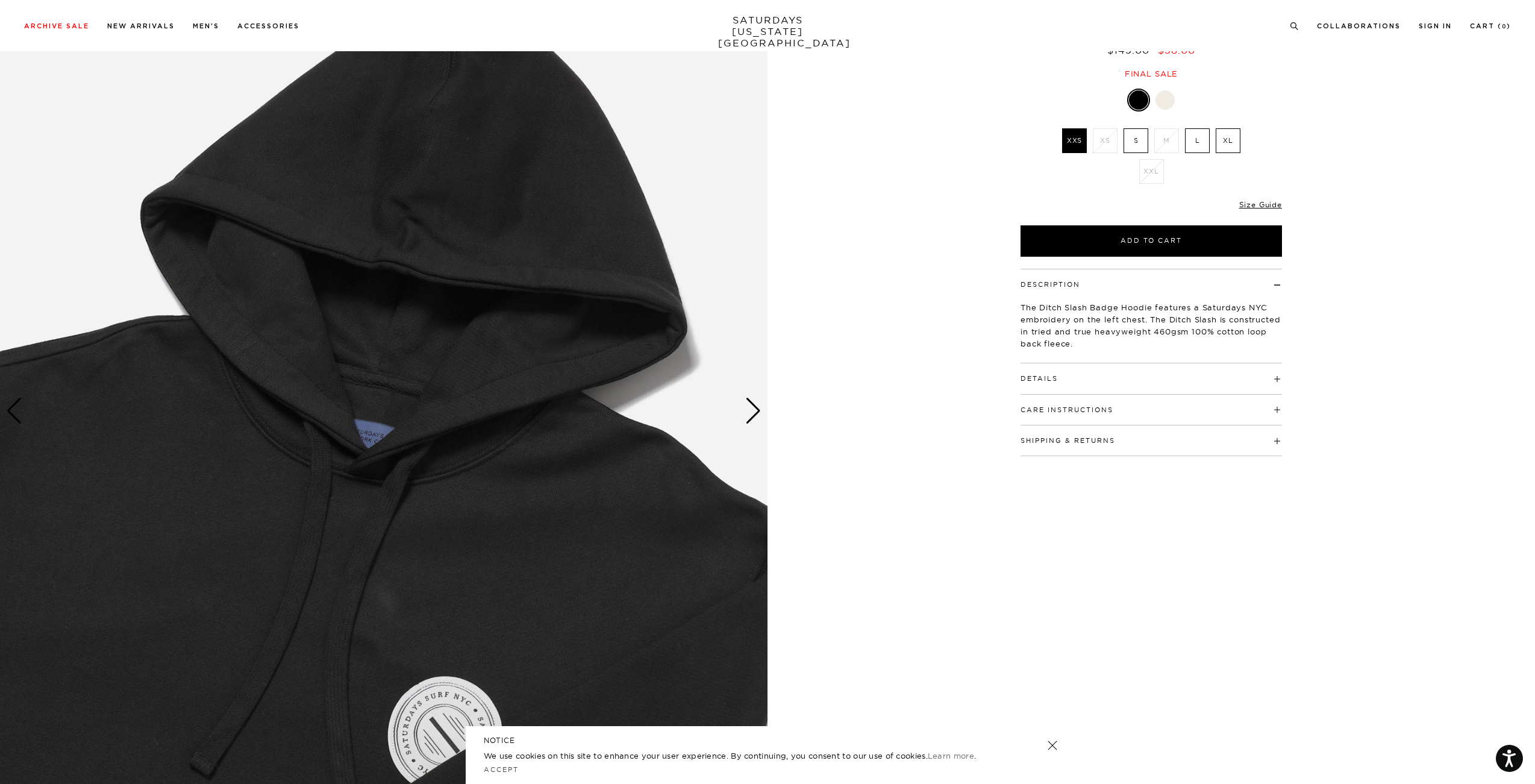
scroll to position [181, 0]
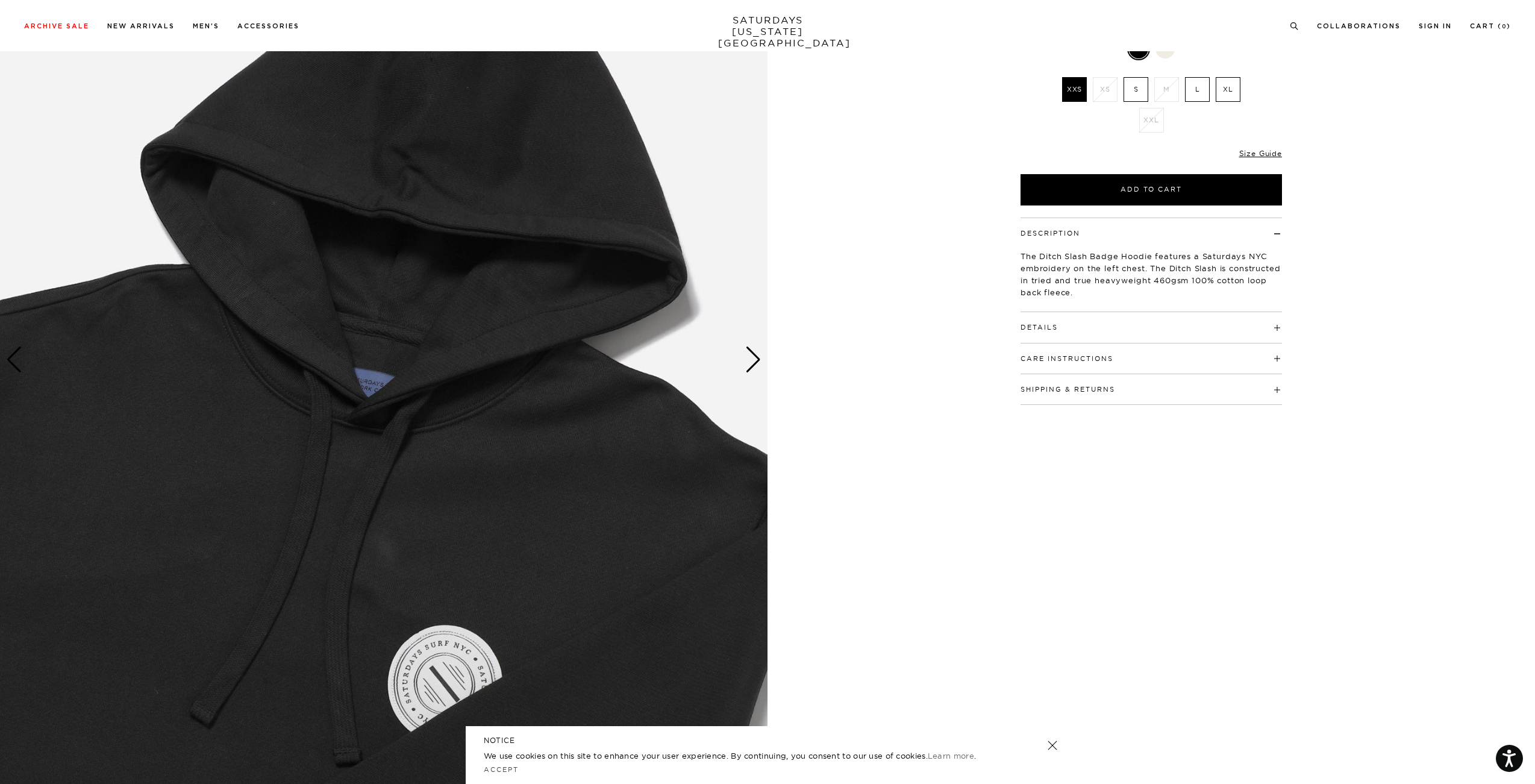
click at [2, 356] on img at bounding box center [384, 360] width 768 height 960
click at [11, 359] on div "Previous slide" at bounding box center [14, 359] width 16 height 26
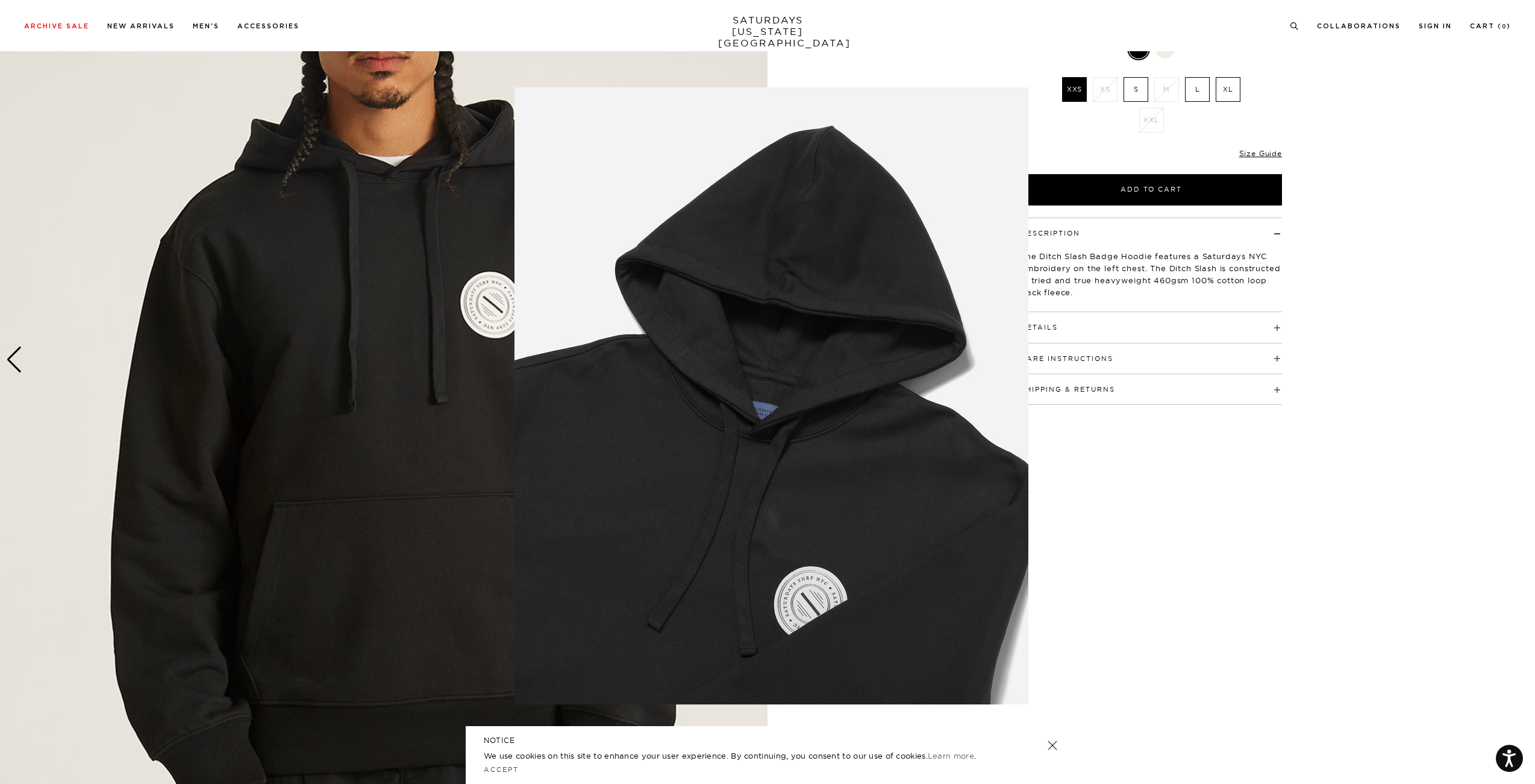
click at [11, 359] on figure at bounding box center [767, 392] width 1535 height 784
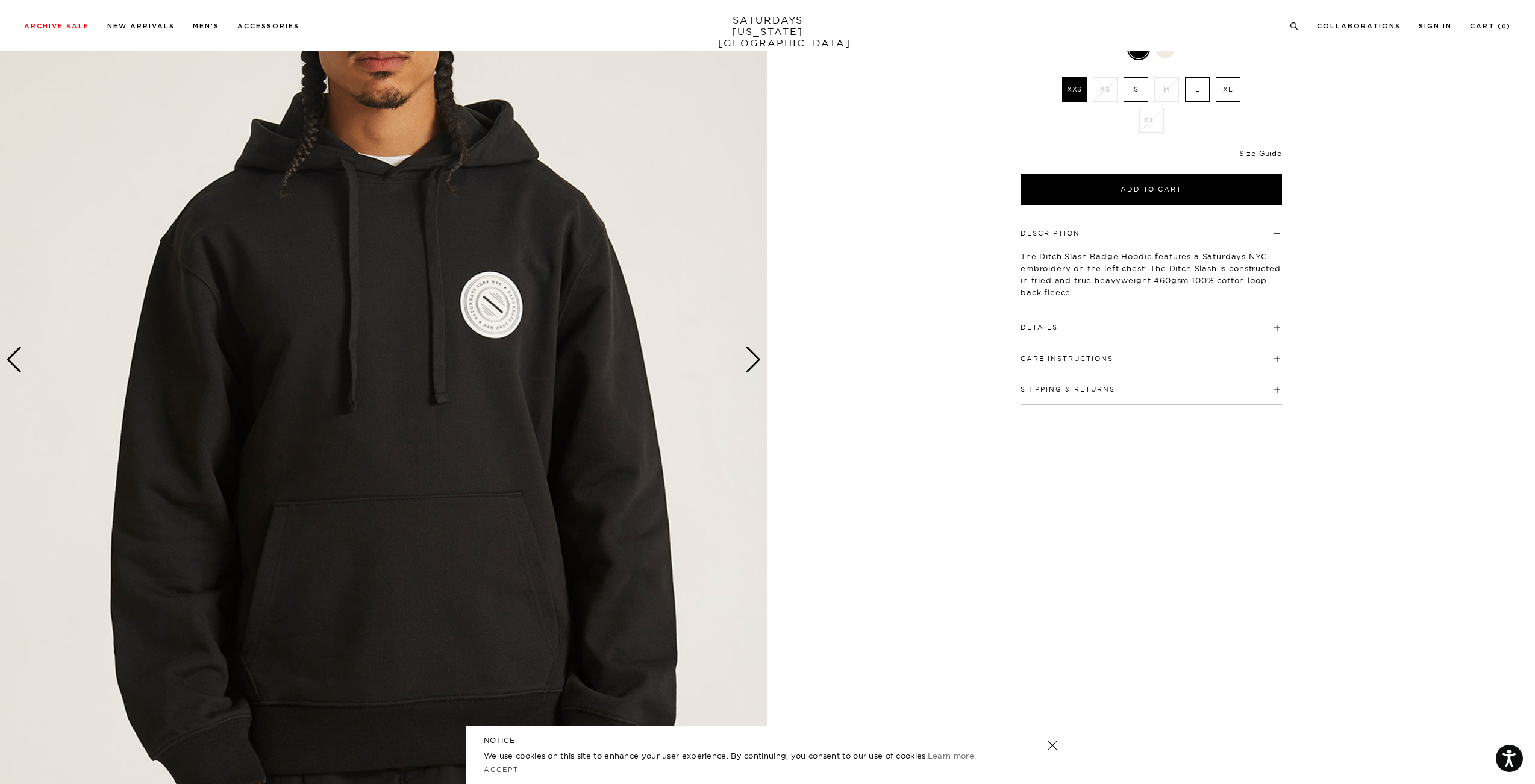
click at [20, 354] on div "Previous slide" at bounding box center [14, 359] width 16 height 26
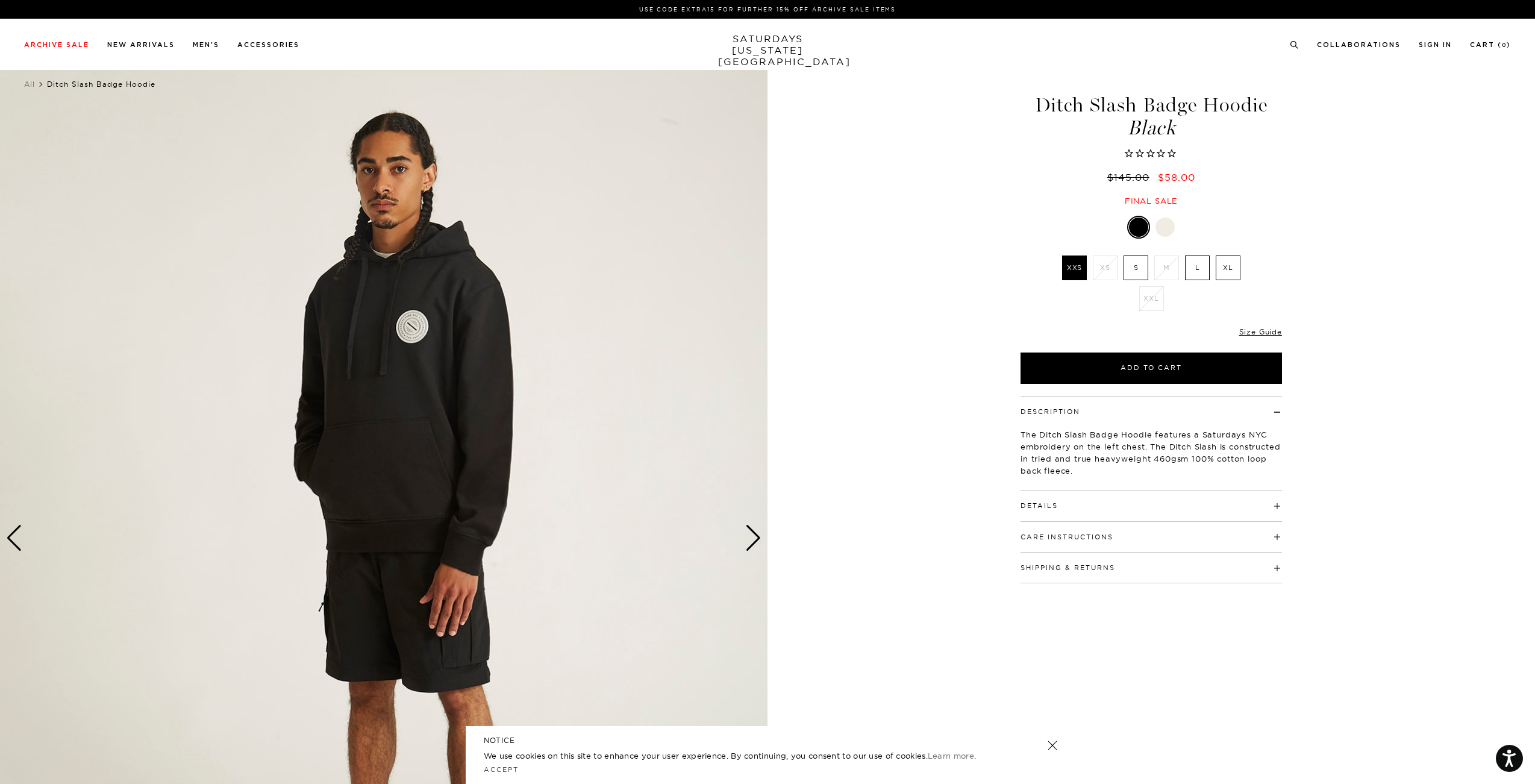
scroll to position [0, 0]
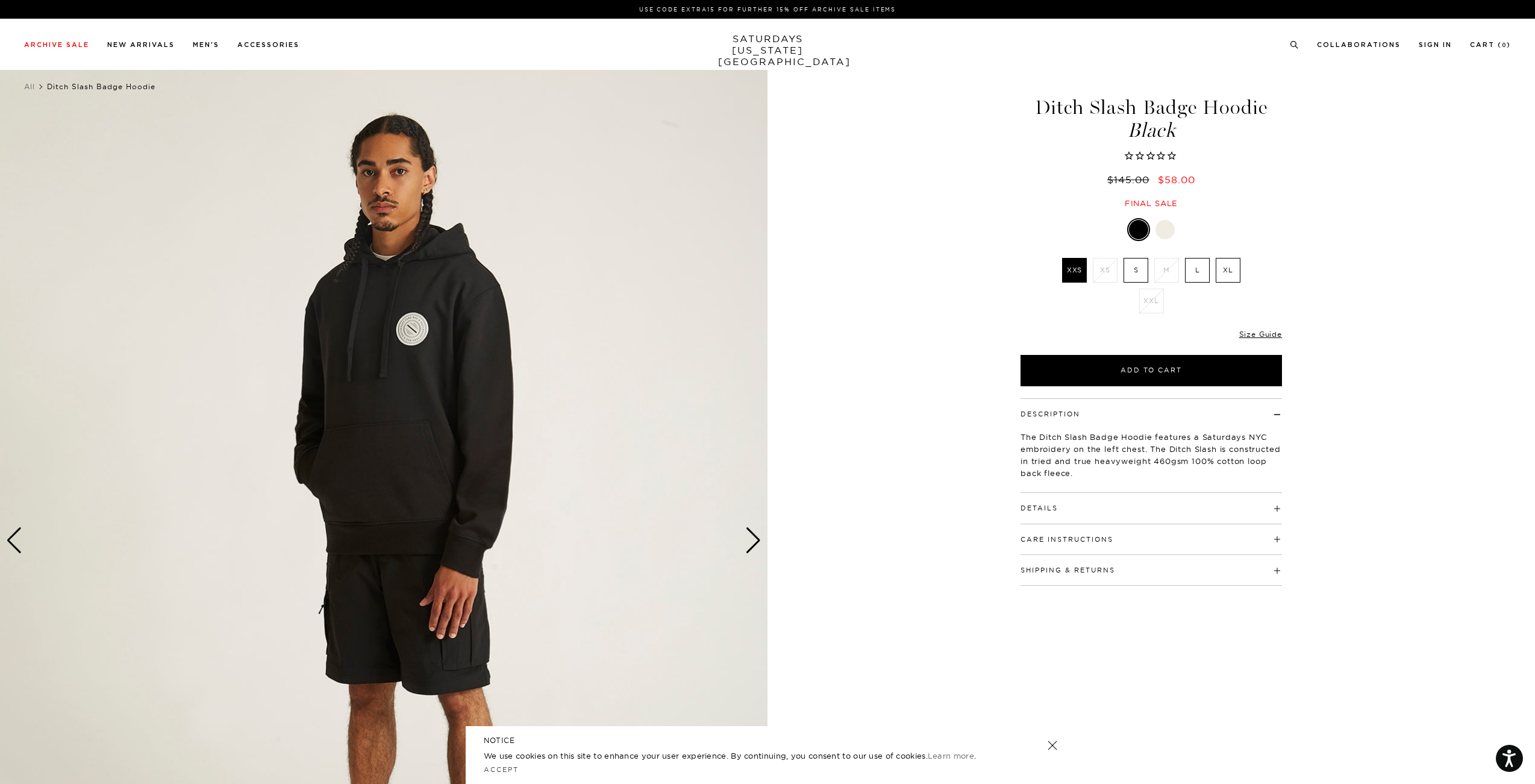
click at [1166, 230] on div at bounding box center [1165, 229] width 19 height 19
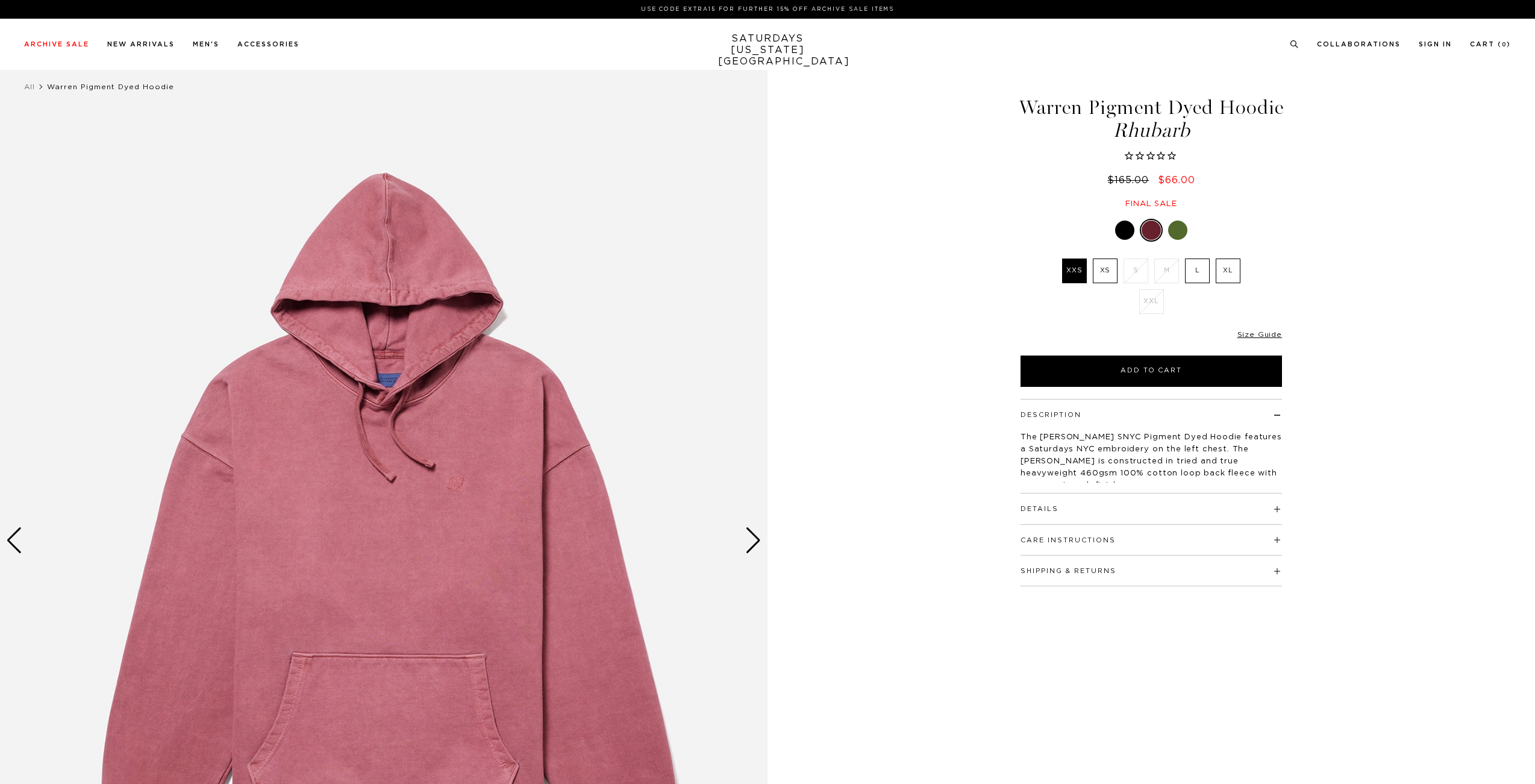
click at [1124, 236] on div "Warren Pigment Dyed Hoodie Rhubarb $165.00 $66.00 Final sale Warren Pigment Dye…" at bounding box center [1151, 541] width 301 height 960
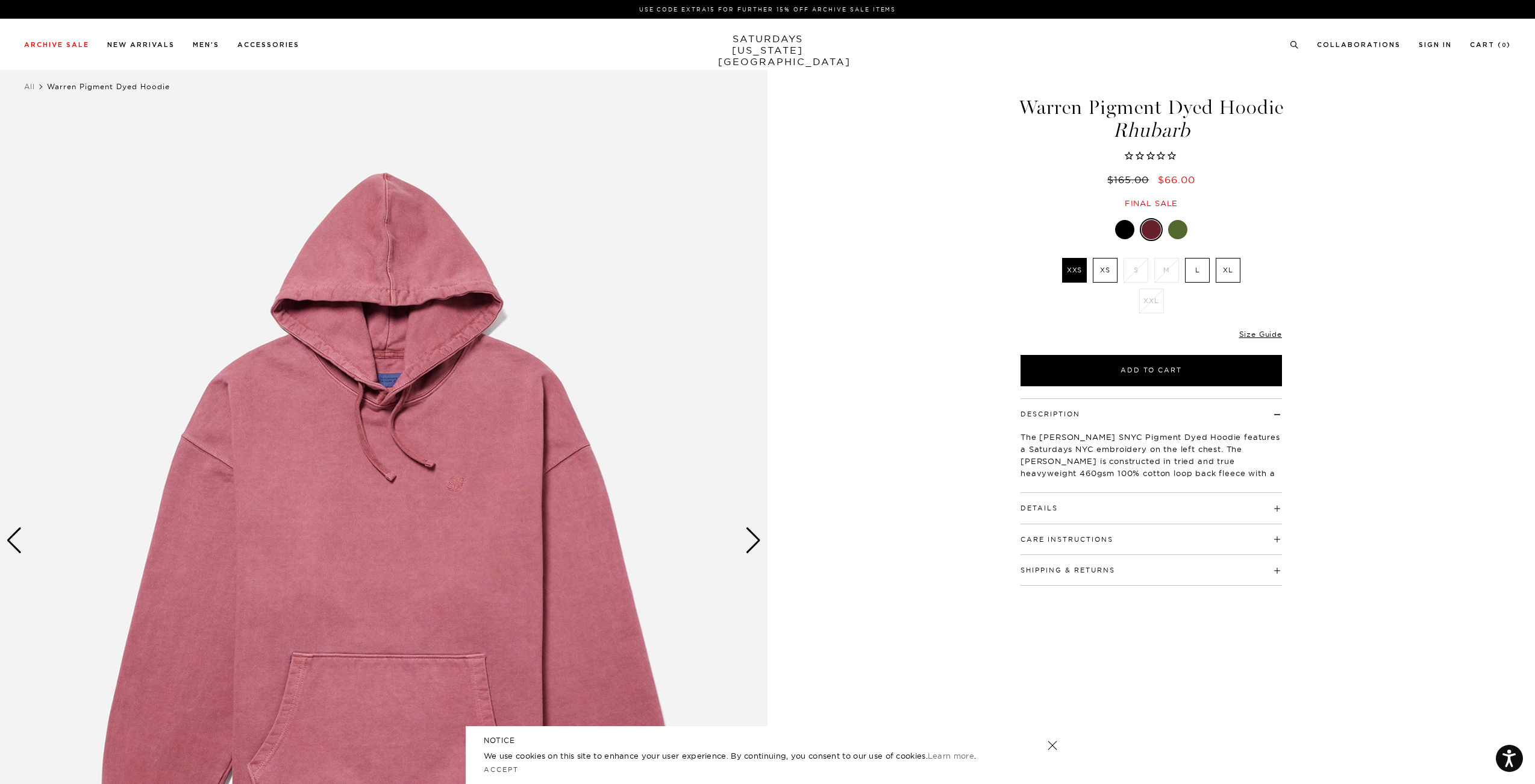
click at [1124, 239] on div at bounding box center [1124, 229] width 19 height 19
